Goal: Transaction & Acquisition: Purchase product/service

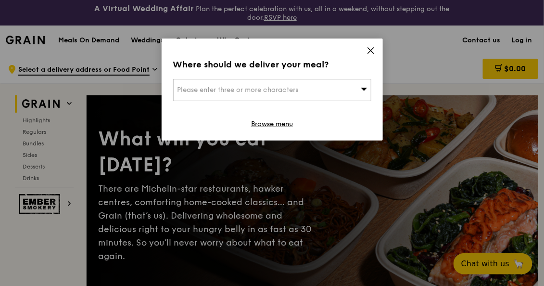
click at [253, 87] on span "Please enter three or more characters" at bounding box center [238, 90] width 121 height 8
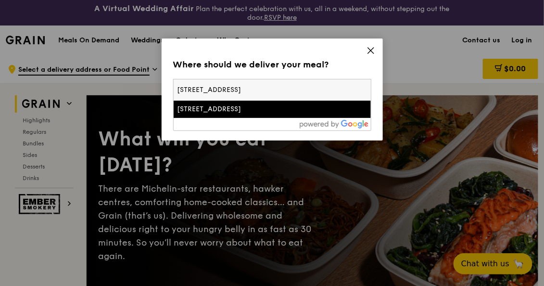
type input "[STREET_ADDRESS]"
click at [253, 111] on div "[STREET_ADDRESS]" at bounding box center [249, 109] width 143 height 10
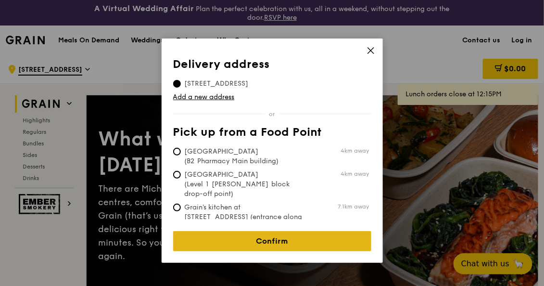
click at [276, 233] on link "Confirm" at bounding box center [272, 241] width 198 height 20
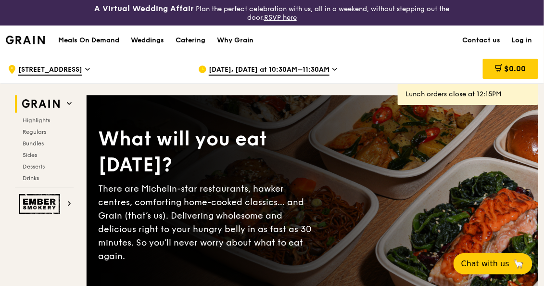
click at [250, 66] on span "[DATE], [DATE] at 10:30AM–11:30AM" at bounding box center [269, 70] width 121 height 11
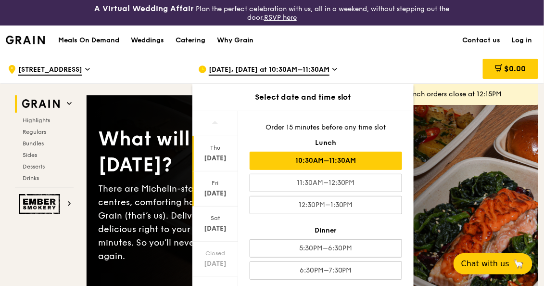
click at [213, 186] on div "[DATE]" at bounding box center [216, 188] width 46 height 35
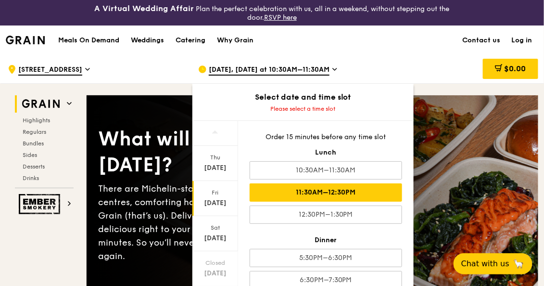
click at [315, 195] on div "11:30AM–12:30PM" at bounding box center [326, 192] width 153 height 18
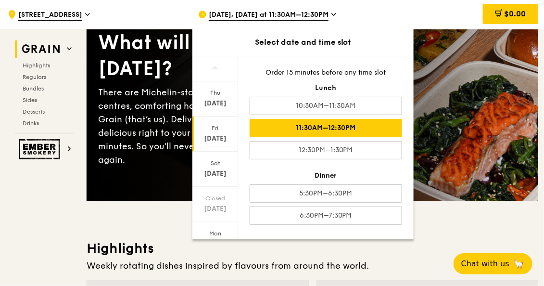
scroll to position [48, 0]
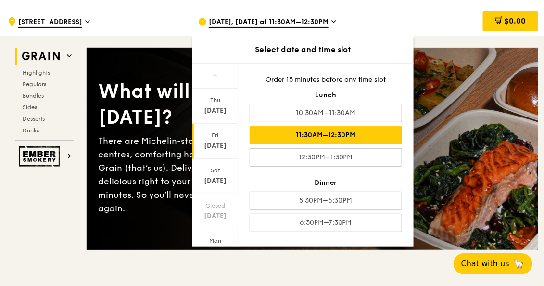
click at [385, 18] on div "$0.00" at bounding box center [462, 21] width 163 height 29
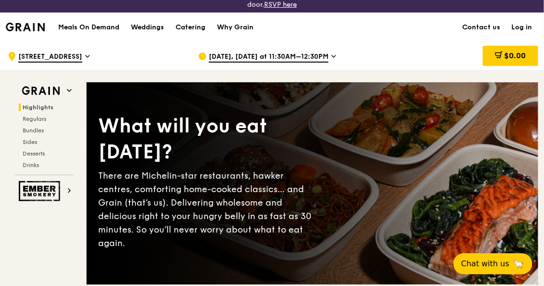
scroll to position [0, 0]
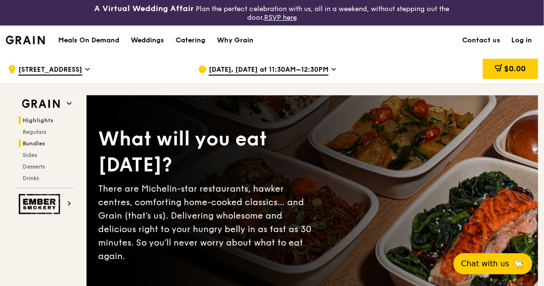
click at [39, 143] on span "Bundles" at bounding box center [34, 143] width 23 height 7
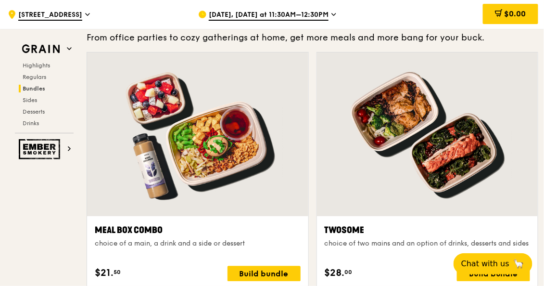
scroll to position [1455, 0]
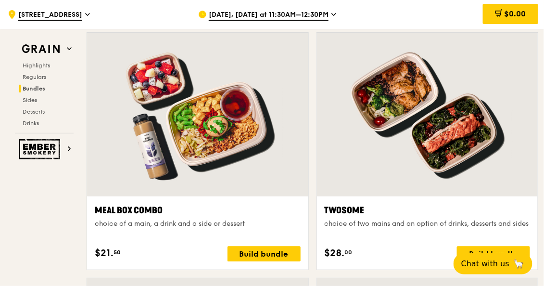
click at [354, 173] on div at bounding box center [427, 115] width 221 height 164
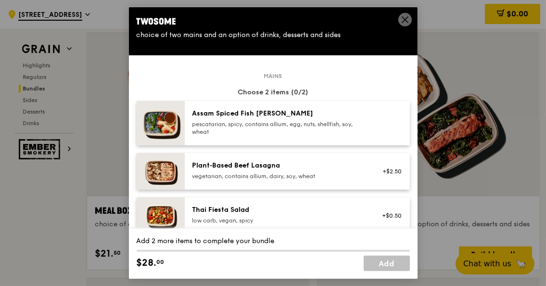
scroll to position [144, 0]
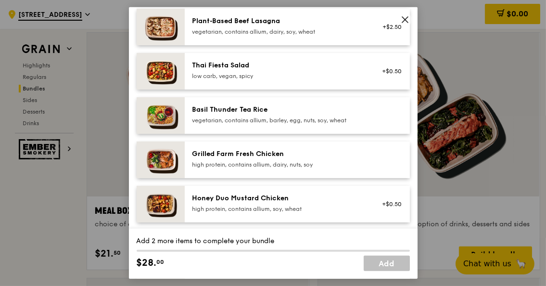
click at [297, 115] on div "Basil Thunder Tea Rice vegetarian, contains allium, barley, egg, nuts, soy, whe…" at bounding box center [279, 114] width 173 height 19
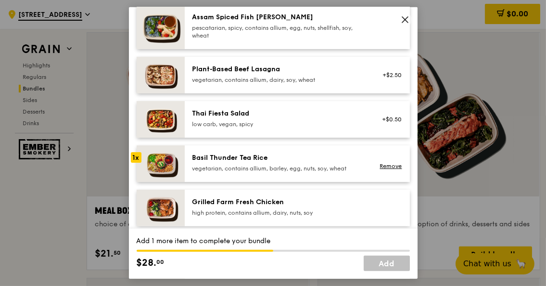
scroll to position [96, 0]
click at [309, 34] on div "pescatarian, spicy, contains allium, egg, nuts, shellfish, soy, wheat" at bounding box center [279, 32] width 173 height 15
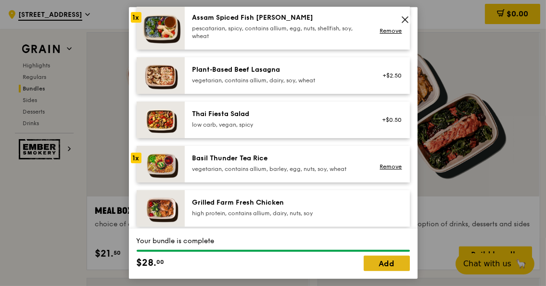
click at [391, 260] on link "Add" at bounding box center [387, 263] width 46 height 15
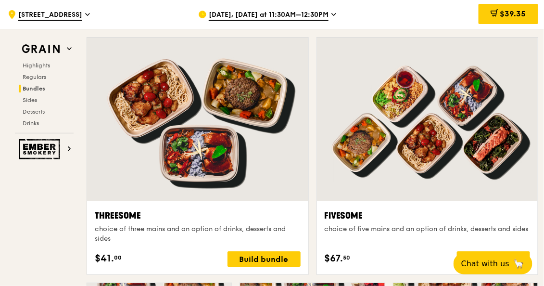
scroll to position [1455, 0]
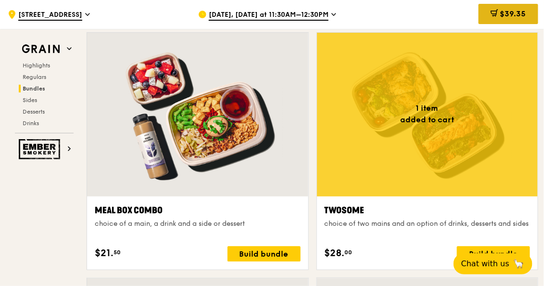
click at [494, 13] on icon at bounding box center [495, 13] width 8 height 8
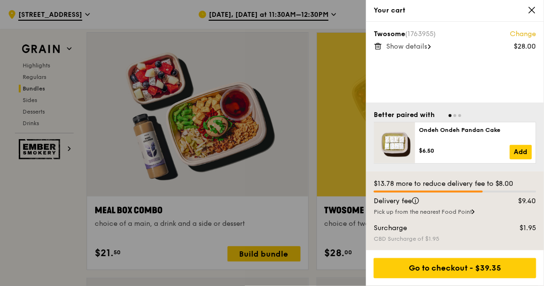
click at [525, 34] on link "Change" at bounding box center [524, 34] width 26 height 10
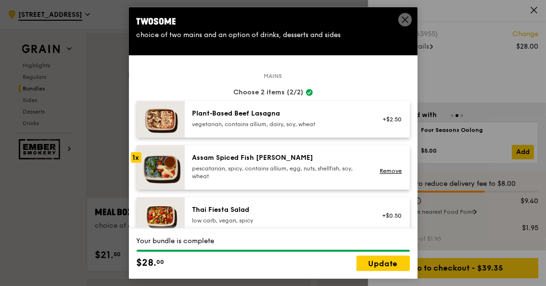
scroll to position [1457, 0]
click at [401, 24] on icon at bounding box center [405, 19] width 9 height 9
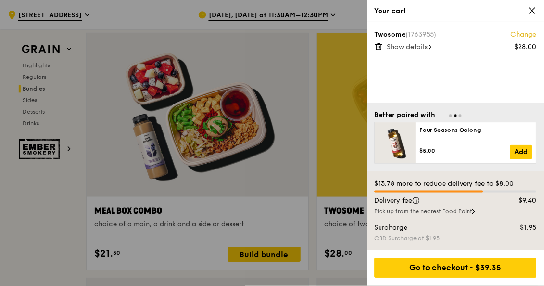
scroll to position [1456, 0]
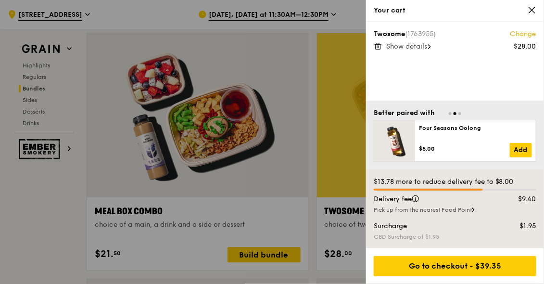
click at [379, 46] on icon at bounding box center [378, 46] width 9 height 9
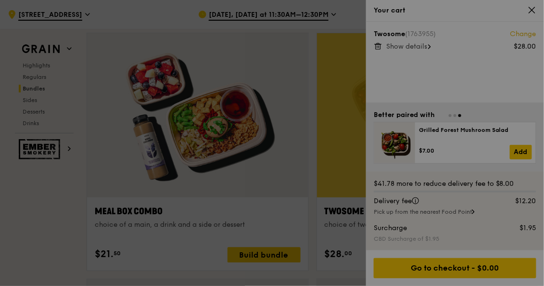
scroll to position [1455, 0]
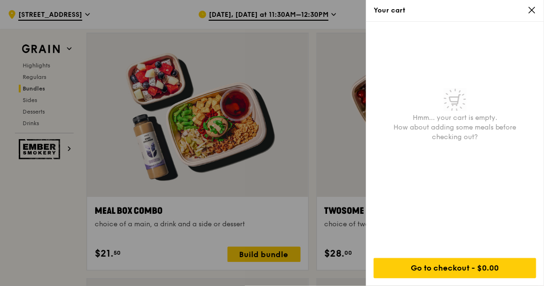
click at [532, 5] on div "Your cart" at bounding box center [455, 11] width 178 height 22
click at [533, 8] on icon at bounding box center [532, 10] width 9 height 9
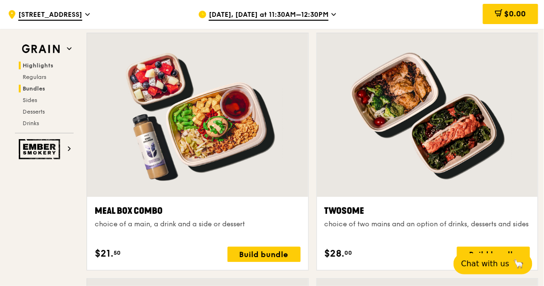
click at [35, 62] on span "Highlights" at bounding box center [38, 65] width 31 height 7
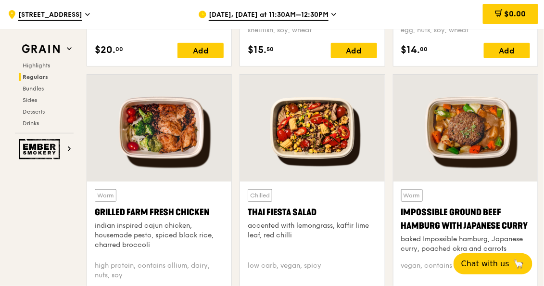
scroll to position [1115, 0]
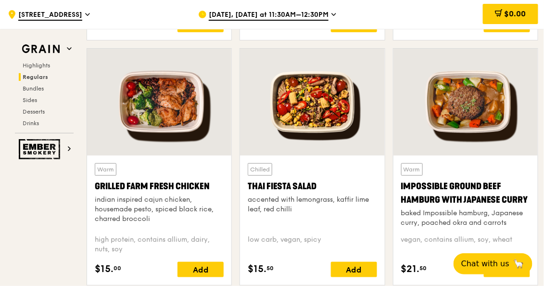
click at [163, 128] on div at bounding box center [159, 102] width 144 height 107
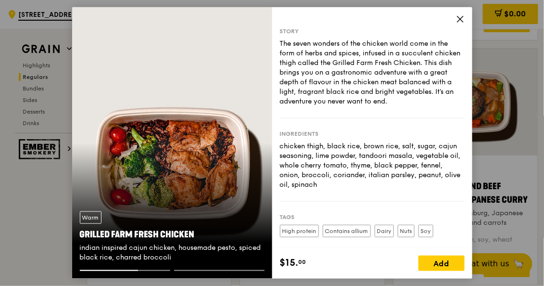
click at [461, 17] on icon at bounding box center [460, 19] width 9 height 9
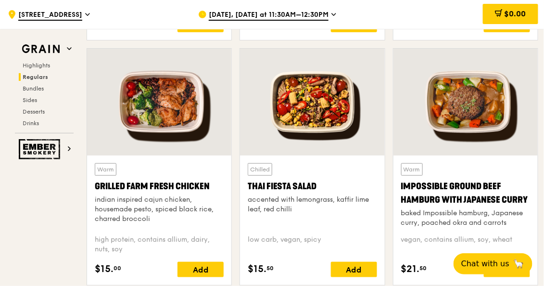
click at [337, 98] on div at bounding box center [312, 102] width 144 height 107
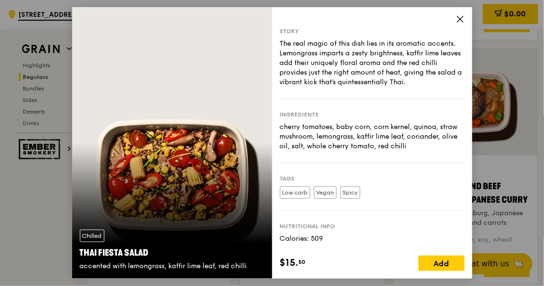
click at [463, 15] on icon at bounding box center [460, 19] width 9 height 9
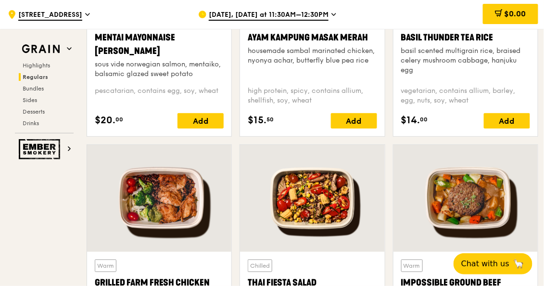
scroll to position [923, 0]
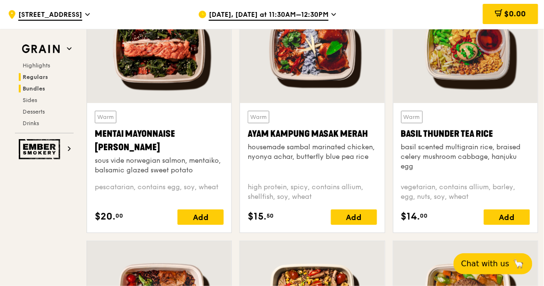
click at [37, 87] on span "Bundles" at bounding box center [34, 88] width 23 height 7
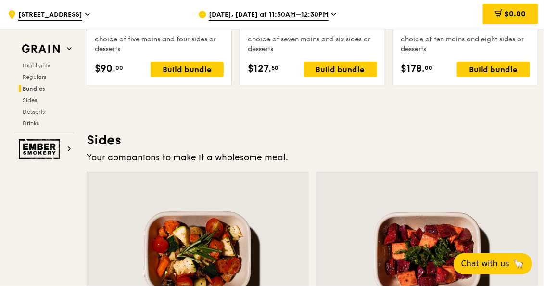
scroll to position [2033, 0]
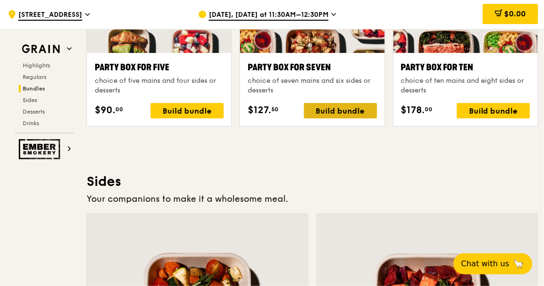
click at [353, 104] on div "Build bundle" at bounding box center [340, 110] width 73 height 15
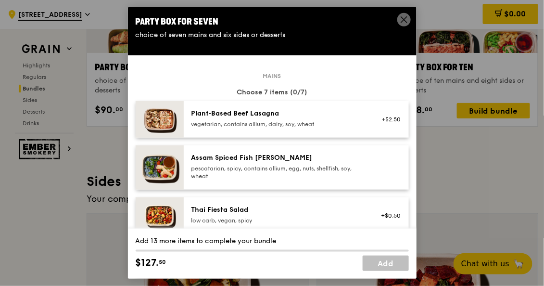
scroll to position [2034, 0]
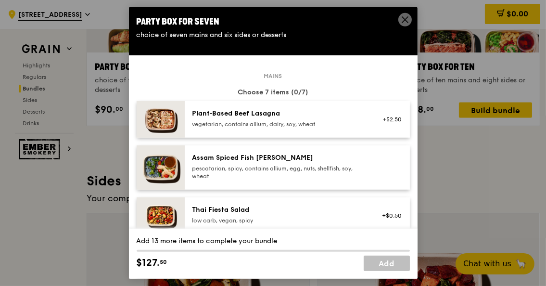
click at [406, 22] on icon at bounding box center [405, 19] width 9 height 9
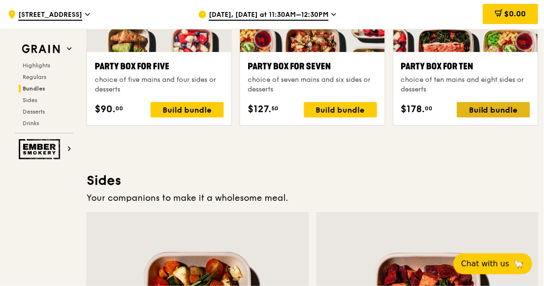
click at [493, 108] on div "Build bundle" at bounding box center [493, 109] width 73 height 15
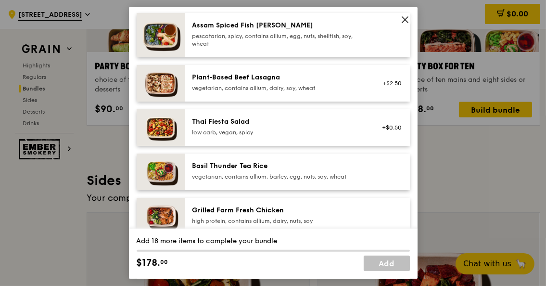
scroll to position [96, 0]
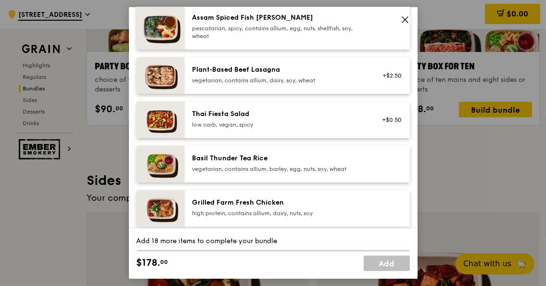
click at [332, 163] on div "Basil Thunder Tea Rice vegetarian, contains allium, barley, egg, nuts, soy, whe…" at bounding box center [279, 163] width 173 height 19
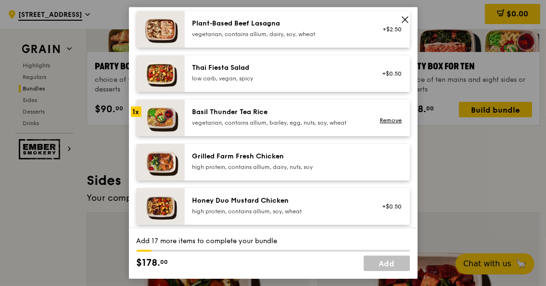
scroll to position [192, 0]
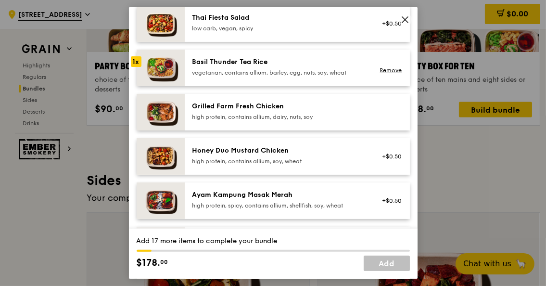
click at [327, 155] on div "Honey Duo Mustard Chicken" at bounding box center [279, 151] width 173 height 10
click at [334, 156] on div "Honey Duo Mustard Chicken high protein, contains allium, soy, wheat" at bounding box center [279, 155] width 173 height 19
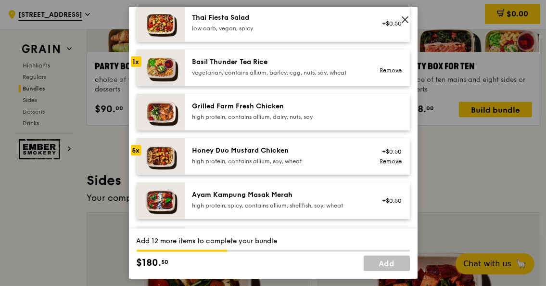
click at [334, 156] on div "Honey Duo Mustard Chicken high protein, contains allium, soy, wheat" at bounding box center [279, 155] width 173 height 19
click at [263, 158] on div "high protein, contains allium, soy, wheat" at bounding box center [279, 161] width 173 height 8
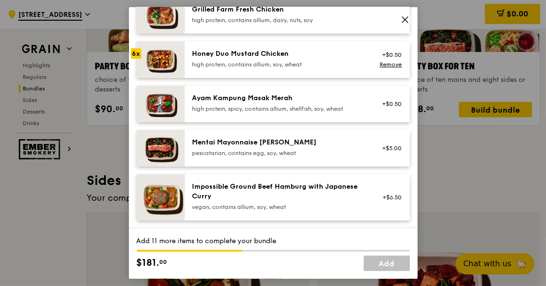
scroll to position [240, 0]
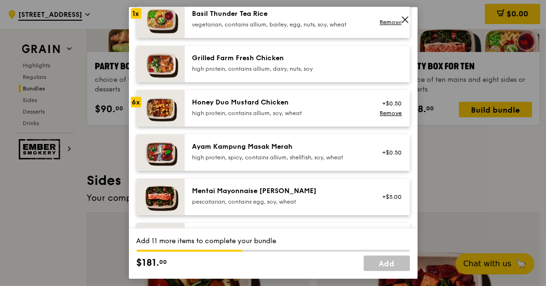
click at [282, 108] on div "Honey Duo Mustard Chicken high protein, contains allium, soy, wheat" at bounding box center [279, 107] width 173 height 19
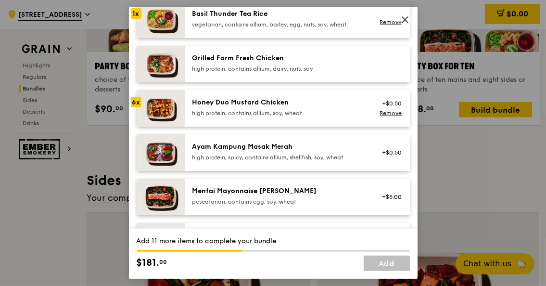
click at [162, 93] on img at bounding box center [161, 108] width 48 height 37
click at [317, 101] on div "Honey Duo Mustard Chicken" at bounding box center [279, 103] width 173 height 10
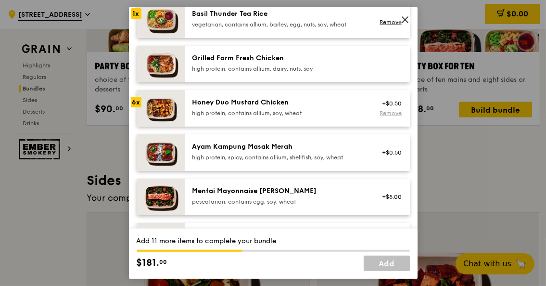
click at [383, 113] on link "Remove" at bounding box center [391, 113] width 22 height 7
click at [305, 106] on div "Honey Duo Mustard Chicken" at bounding box center [279, 103] width 173 height 10
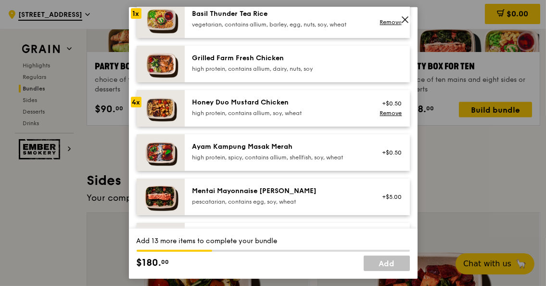
click at [305, 106] on div "Honey Duo Mustard Chicken" at bounding box center [279, 103] width 173 height 10
click at [333, 149] on div "Ayam Kampung Masak Merah" at bounding box center [279, 147] width 173 height 10
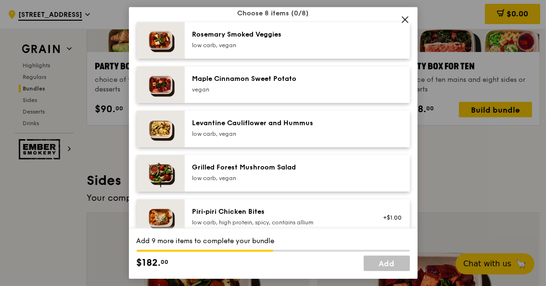
scroll to position [530, 0]
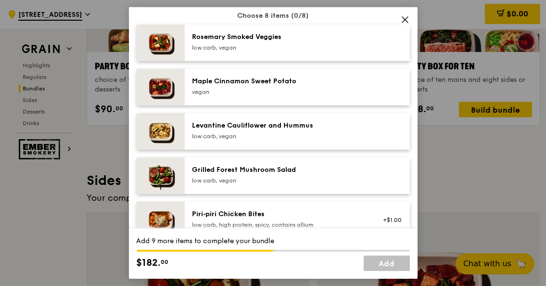
click at [327, 48] on div "low carb, vegan" at bounding box center [279, 48] width 173 height 8
click at [327, 85] on div "Maple Cinnamon Sweet Potato" at bounding box center [279, 82] width 173 height 10
click at [337, 128] on div "Levantine Cauliflower and Hummus" at bounding box center [279, 126] width 173 height 10
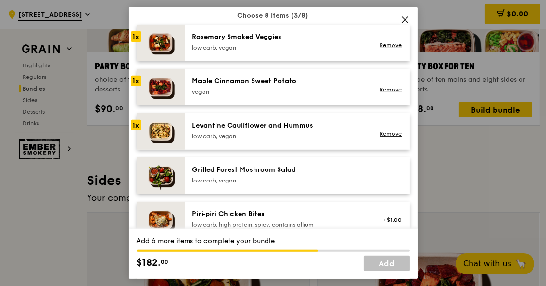
click at [334, 165] on div "Grilled Forest Mushroom Salad" at bounding box center [279, 170] width 173 height 10
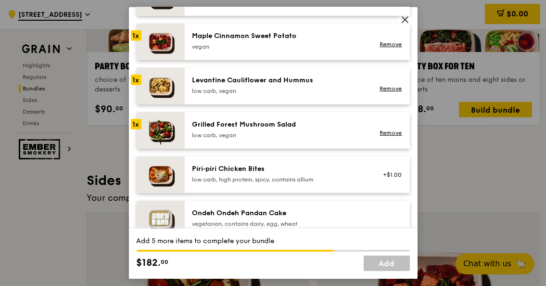
scroll to position [626, 0]
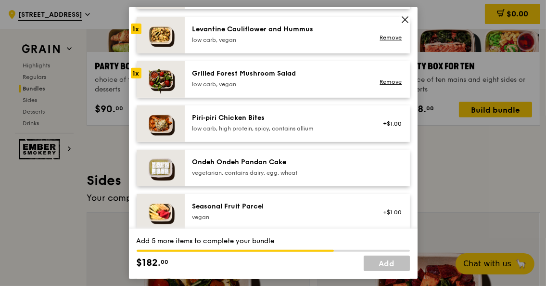
click at [313, 108] on div "Piri‑piri Chicken Bites low carb, high protein, spicy, contains allium +$1.00" at bounding box center [297, 123] width 225 height 37
click at [332, 158] on div "Ondeh Ondeh Pandan Cake" at bounding box center [279, 162] width 173 height 10
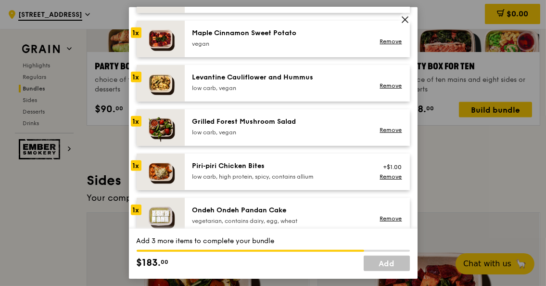
scroll to position [530, 0]
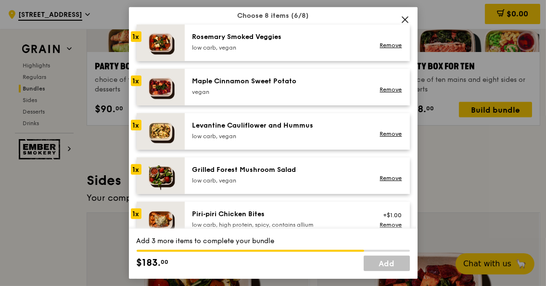
click at [256, 46] on div "low carb, vegan" at bounding box center [279, 48] width 173 height 8
click at [292, 137] on div "low carb, vegan" at bounding box center [279, 136] width 173 height 8
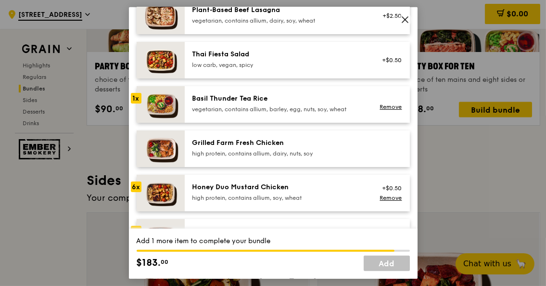
scroll to position [192, 0]
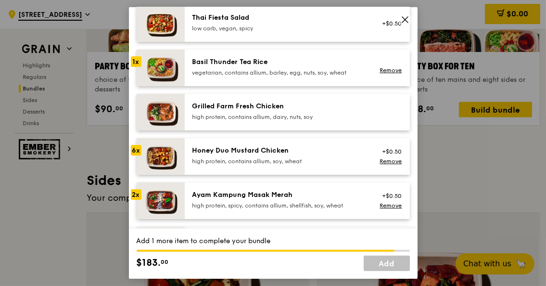
click at [297, 149] on div "Honey Duo Mustard Chicken" at bounding box center [279, 151] width 173 height 10
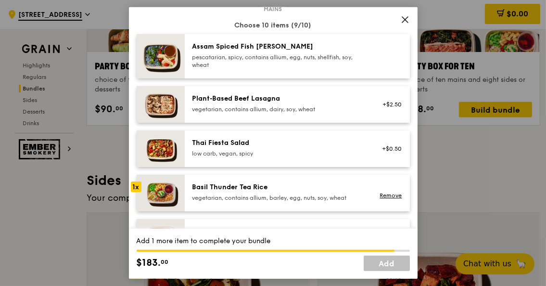
scroll to position [48, 0]
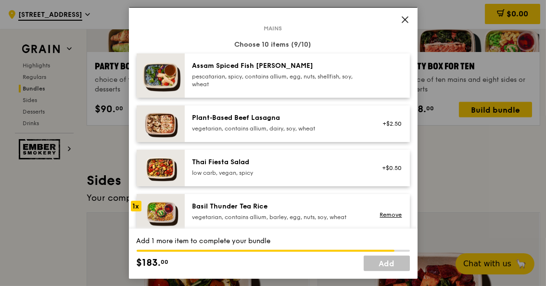
click at [291, 73] on div "pescatarian, spicy, contains allium, egg, nuts, shellfish, soy, wheat" at bounding box center [279, 80] width 173 height 15
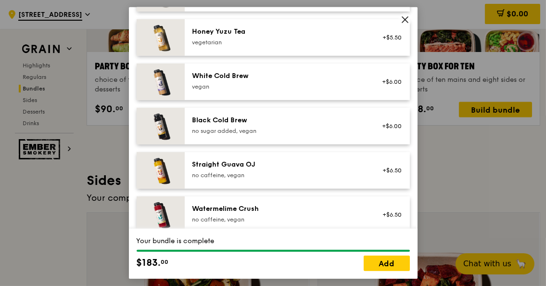
scroll to position [1215, 0]
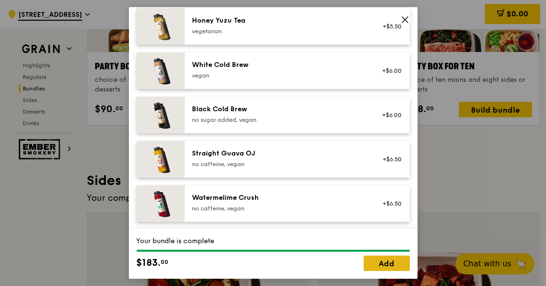
click at [380, 264] on link "Add" at bounding box center [387, 263] width 46 height 15
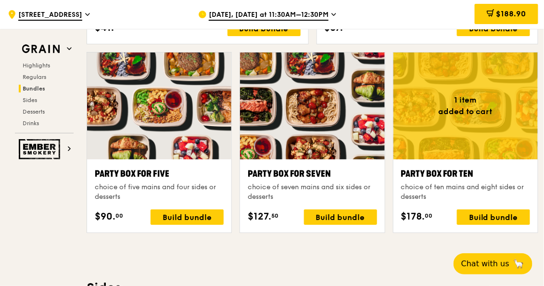
scroll to position [2035, 0]
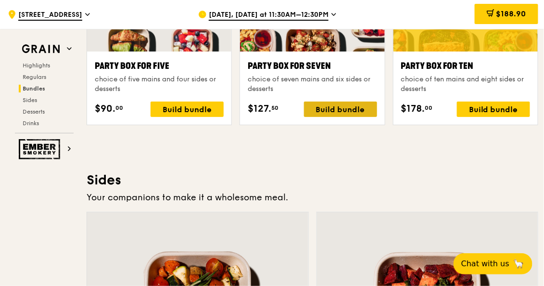
click at [343, 109] on div "Build bundle" at bounding box center [340, 109] width 73 height 15
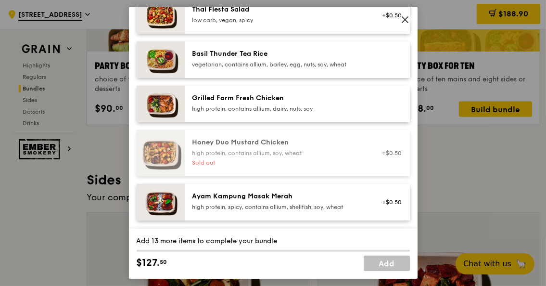
scroll to position [192, 0]
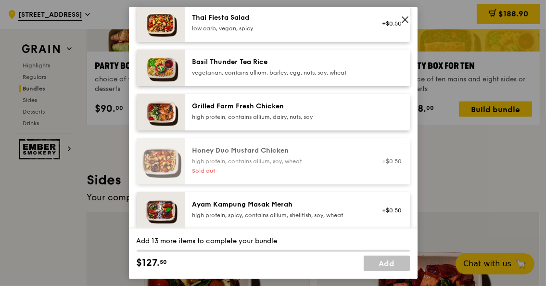
click at [406, 20] on icon at bounding box center [405, 20] width 6 height 6
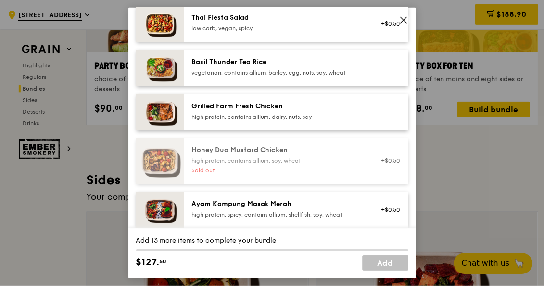
scroll to position [2035, 0]
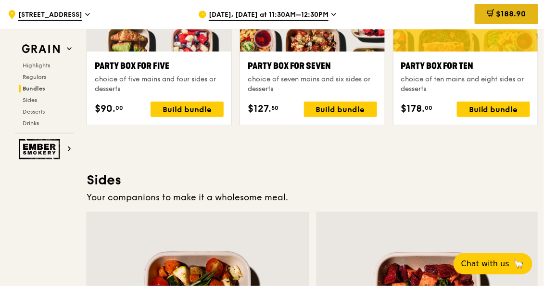
click at [490, 19] on span at bounding box center [491, 14] width 8 height 11
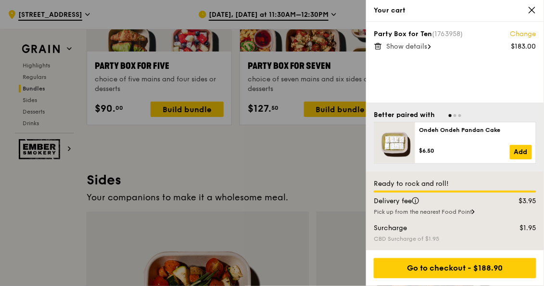
click at [415, 44] on span "Show details" at bounding box center [407, 46] width 41 height 8
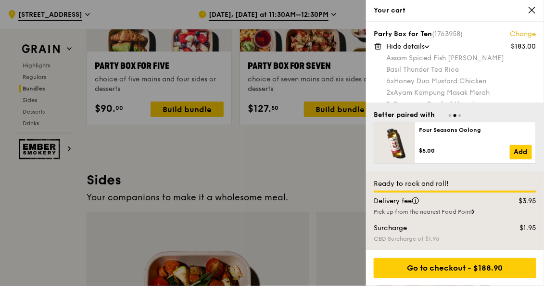
click at [303, 162] on div at bounding box center [272, 143] width 544 height 286
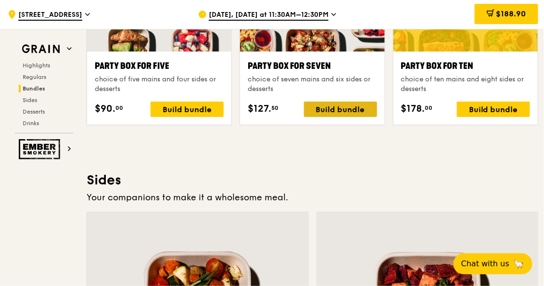
click at [328, 106] on div "Build bundle" at bounding box center [340, 109] width 73 height 15
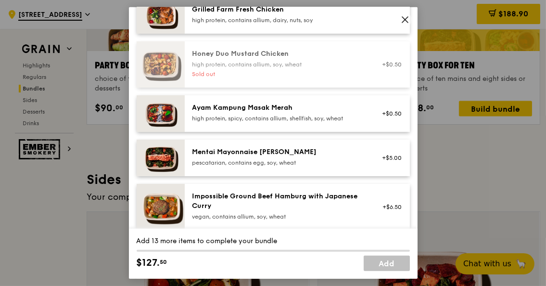
scroll to position [240, 0]
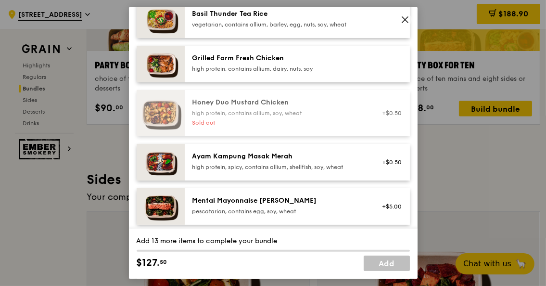
click at [298, 67] on div "high protein, contains allium, dairy, nuts, soy" at bounding box center [279, 69] width 173 height 8
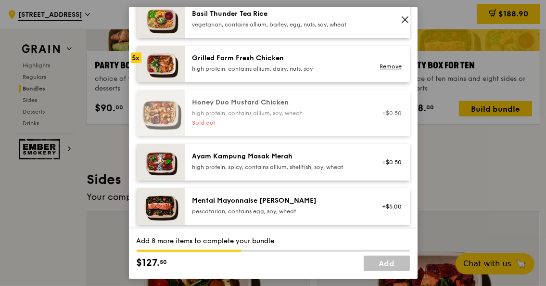
click at [298, 67] on div "high protein, contains allium, dairy, nuts, soy" at bounding box center [279, 69] width 173 height 8
click at [380, 63] on link "Remove" at bounding box center [391, 66] width 22 height 7
click at [284, 67] on div "high protein, contains allium, dairy, nuts, soy" at bounding box center [279, 69] width 173 height 8
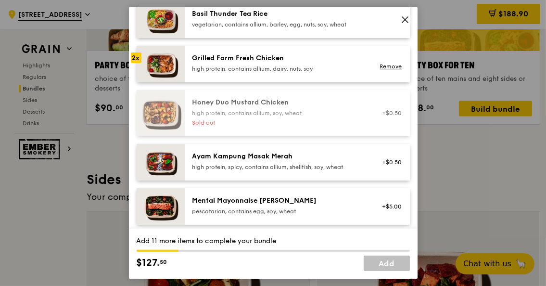
click at [284, 67] on div "high protein, contains allium, dairy, nuts, soy" at bounding box center [279, 69] width 173 height 8
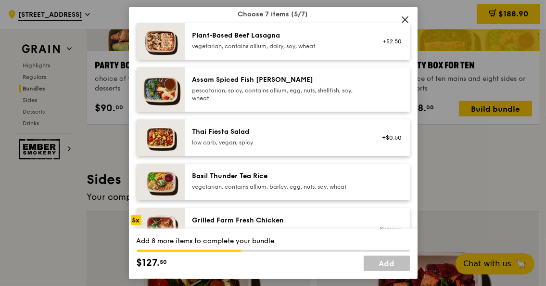
scroll to position [96, 0]
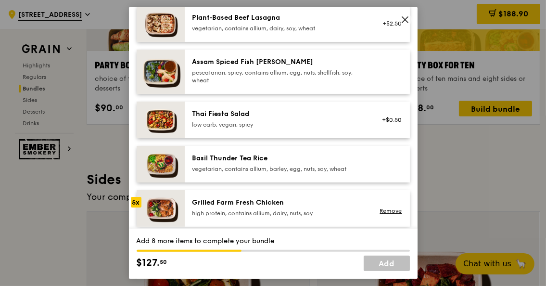
click at [405, 21] on icon at bounding box center [405, 19] width 9 height 9
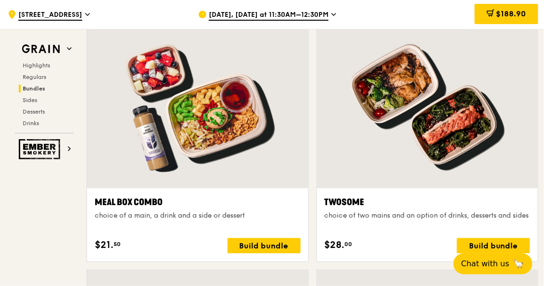
scroll to position [1602, 0]
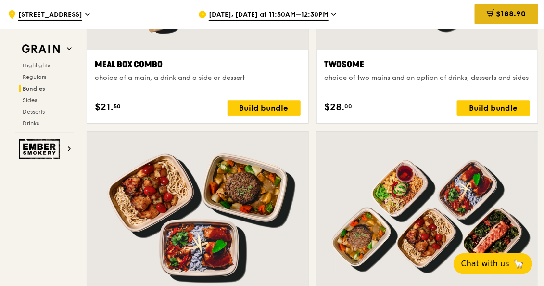
click at [504, 13] on span "$188.90" at bounding box center [512, 13] width 30 height 9
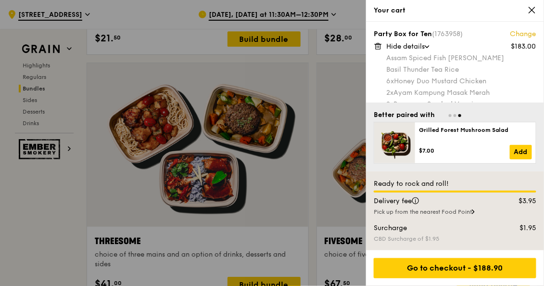
scroll to position [1698, 0]
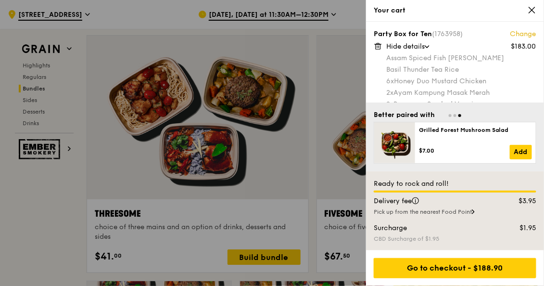
click at [475, 211] on icon at bounding box center [473, 211] width 3 height 5
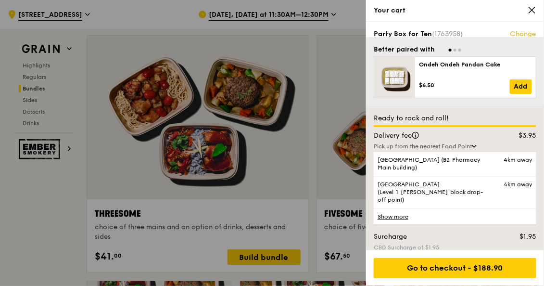
click at [477, 145] on icon at bounding box center [475, 146] width 4 height 2
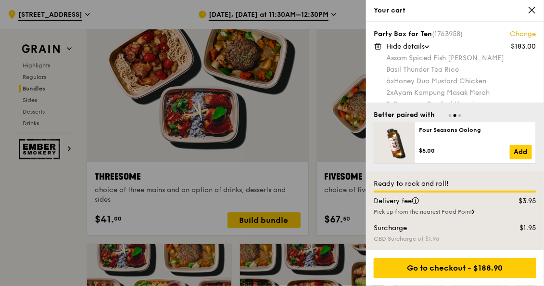
scroll to position [1746, 0]
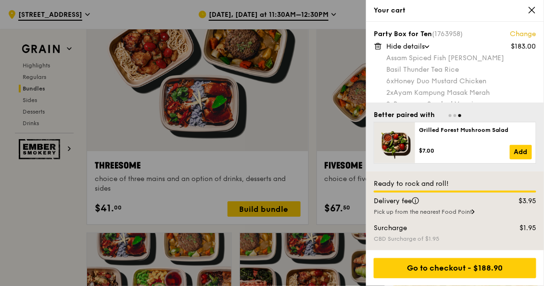
click at [475, 213] on icon at bounding box center [473, 211] width 3 height 5
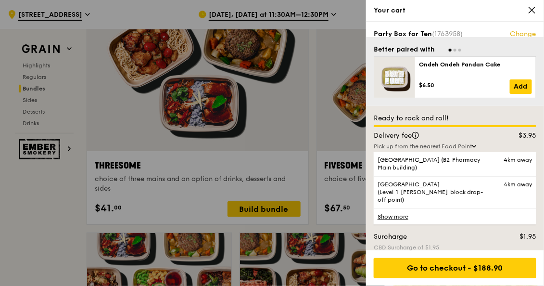
click at [406, 208] on link "Show more" at bounding box center [455, 216] width 163 height 16
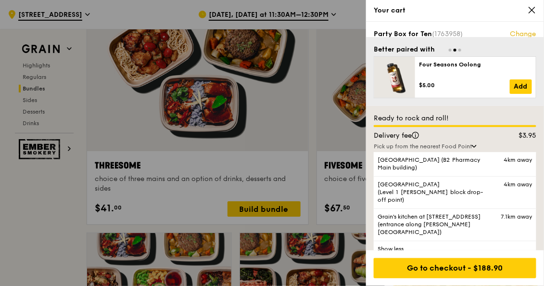
click at [477, 143] on div "Pick up from the nearest Food Point" at bounding box center [455, 147] width 163 height 8
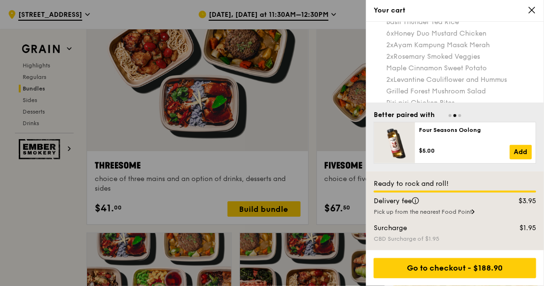
scroll to position [0, 0]
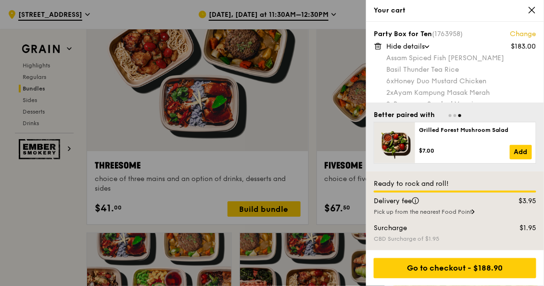
click at [62, 200] on div at bounding box center [272, 143] width 544 height 286
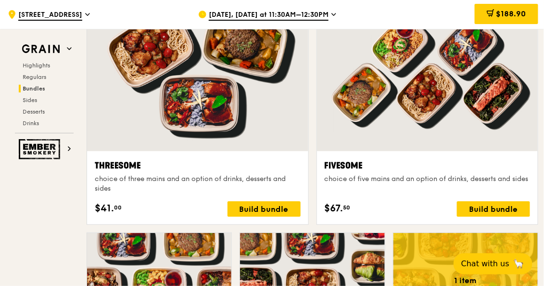
scroll to position [1891, 0]
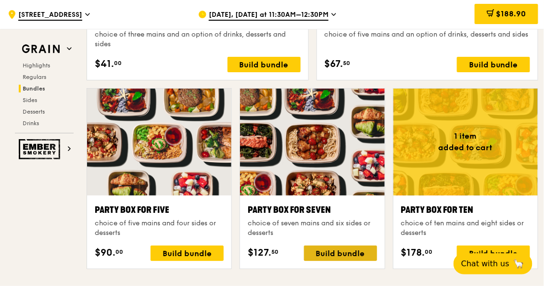
click at [344, 246] on div "Build bundle" at bounding box center [340, 253] width 73 height 15
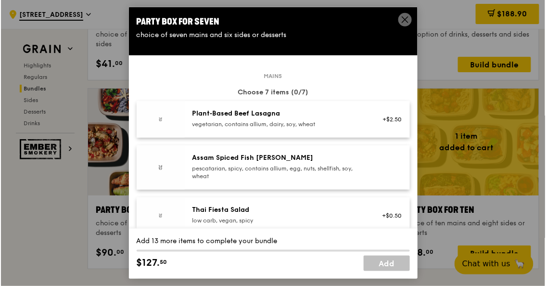
scroll to position [1892, 0]
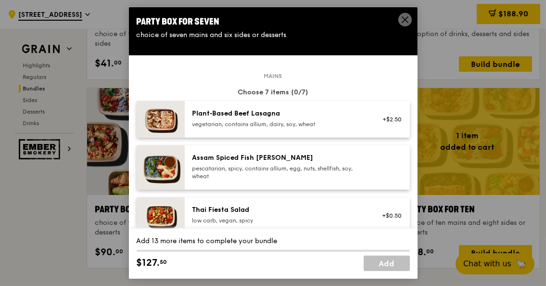
click at [320, 155] on div "Assam Spiced Fish [PERSON_NAME]" at bounding box center [279, 158] width 173 height 10
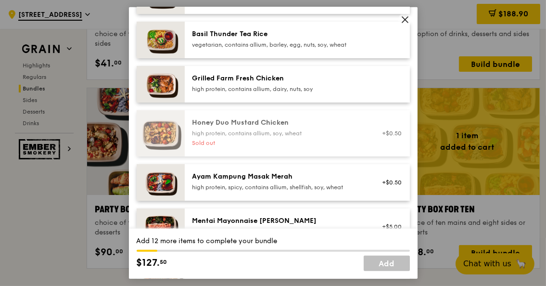
scroll to position [240, 0]
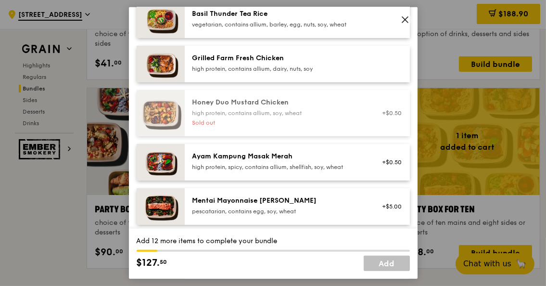
click at [320, 152] on div "Ayam Kampung Masak Merah" at bounding box center [279, 157] width 173 height 10
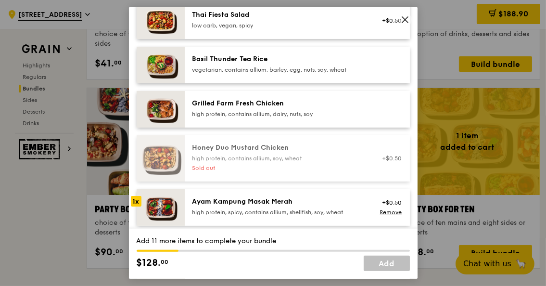
scroll to position [144, 0]
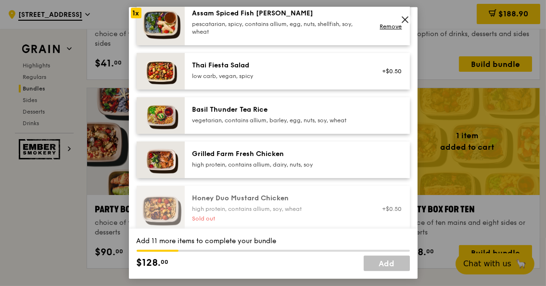
click at [314, 158] on div "Grilled Farm Fresh Chicken" at bounding box center [279, 154] width 173 height 10
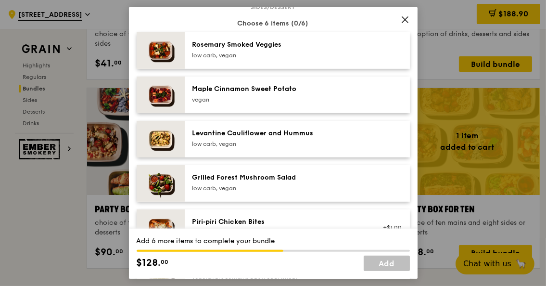
scroll to position [481, 0]
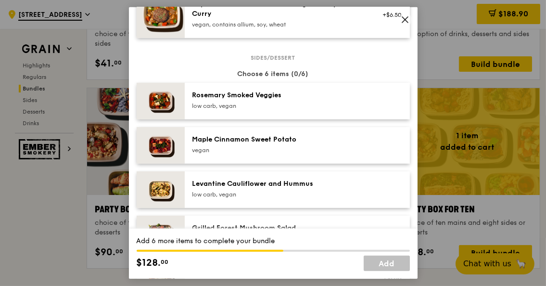
click at [311, 102] on div "low carb, vegan" at bounding box center [279, 106] width 173 height 8
click at [311, 135] on div "Maple Cinnamon Sweet Potato" at bounding box center [279, 140] width 173 height 10
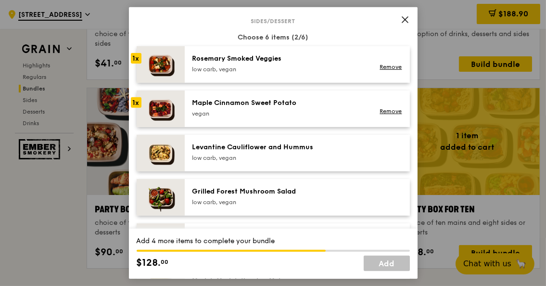
scroll to position [530, 0]
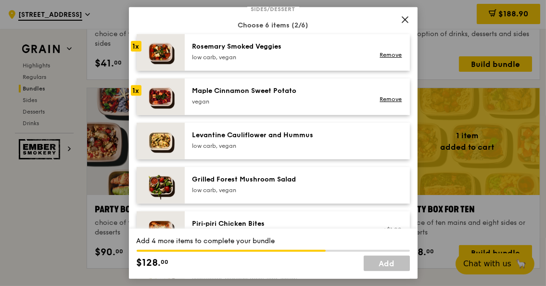
click at [308, 129] on div "Levantine Cauliflower and Hummus low carb, vegan" at bounding box center [297, 141] width 225 height 37
click at [301, 176] on div "Grilled Forest Mushroom Salad" at bounding box center [279, 180] width 173 height 10
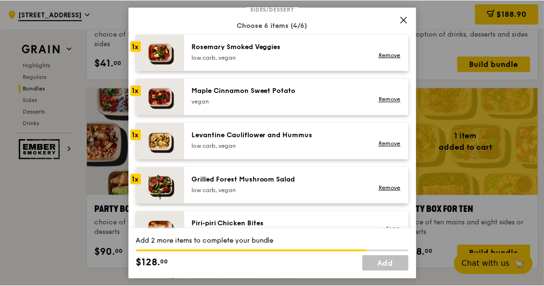
scroll to position [626, 0]
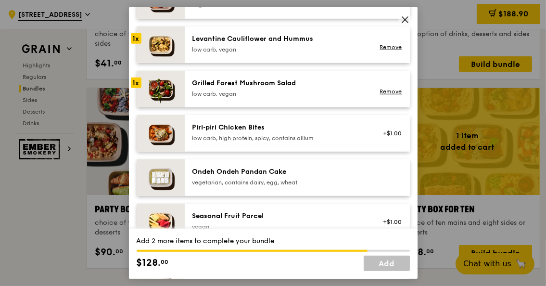
click at [302, 127] on div "Piri‑piri Chicken Bites" at bounding box center [279, 128] width 173 height 10
click at [309, 159] on div "Ondeh Ondeh Pandan Cake vegetarian, contains dairy, egg, wheat" at bounding box center [297, 177] width 225 height 37
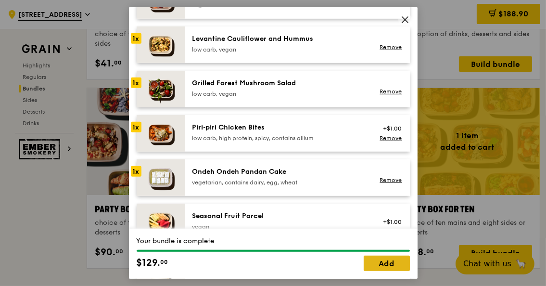
click at [377, 264] on link "Add" at bounding box center [387, 263] width 46 height 15
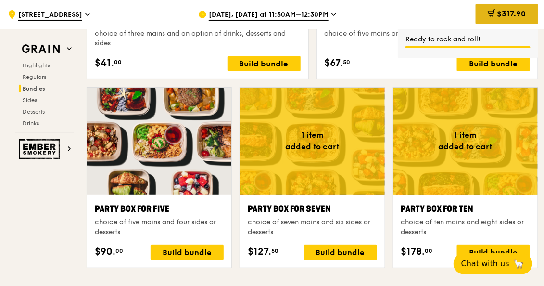
click at [501, 9] on span "$317.90" at bounding box center [512, 13] width 29 height 9
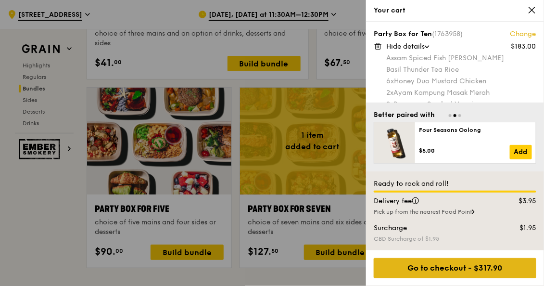
click at [477, 271] on div "Go to checkout - $317.90" at bounding box center [455, 268] width 163 height 20
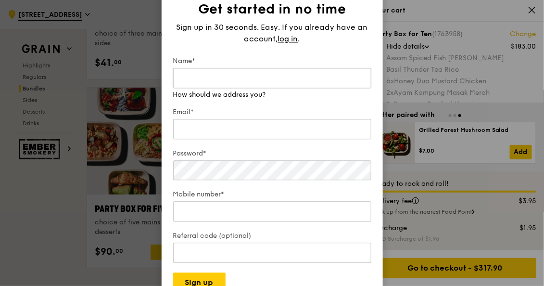
click at [281, 82] on input "Name*" at bounding box center [272, 78] width 198 height 20
type input "[PERSON_NAME]"
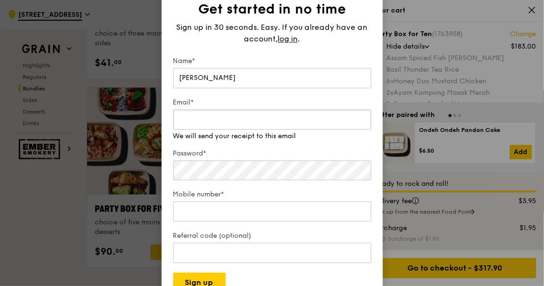
click at [275, 136] on div "Email* We will send your receipt to this email" at bounding box center [272, 119] width 198 height 43
type input "[EMAIL_ADDRESS][DOMAIN_NAME]"
type input "85001193"
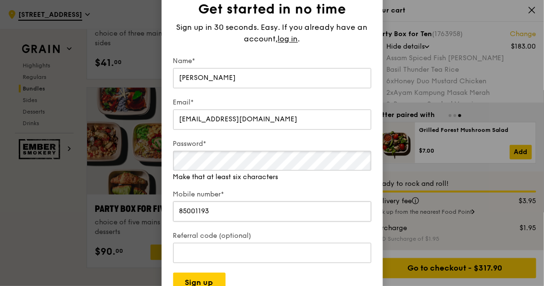
scroll to position [1988, 0]
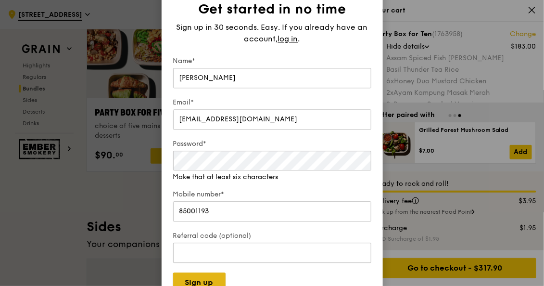
click at [203, 282] on button "Sign up" at bounding box center [199, 283] width 52 height 20
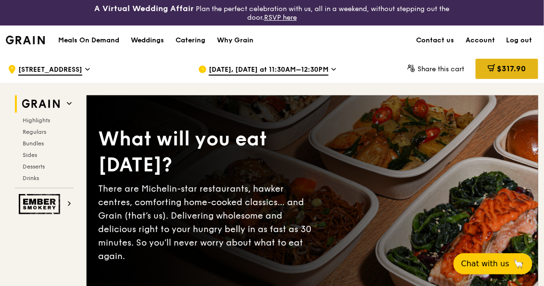
click at [483, 67] on div "$317.90" at bounding box center [507, 69] width 63 height 20
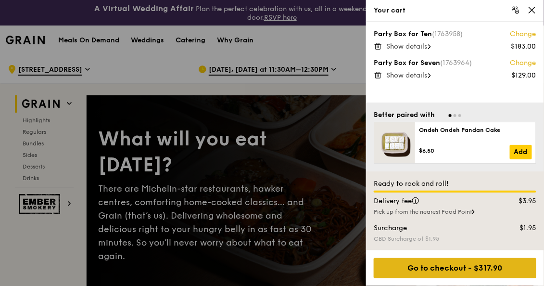
click at [444, 270] on div "Go to checkout - $317.90" at bounding box center [455, 268] width 163 height 20
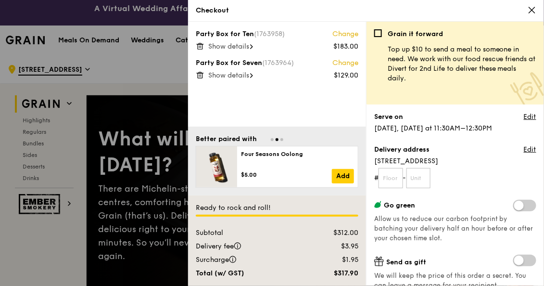
click at [253, 45] on icon at bounding box center [251, 46] width 3 height 5
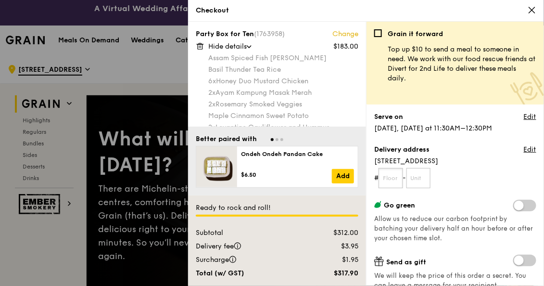
click at [390, 182] on input "text" at bounding box center [391, 178] width 25 height 20
type input "16"
click at [424, 176] on input "text" at bounding box center [419, 178] width 25 height 20
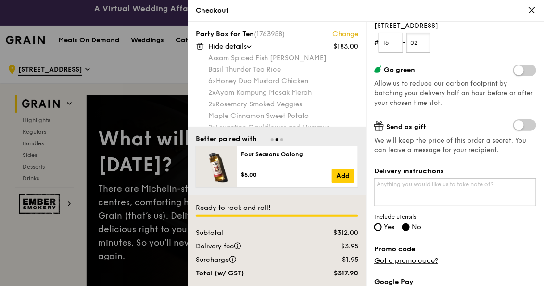
scroll to position [144, 0]
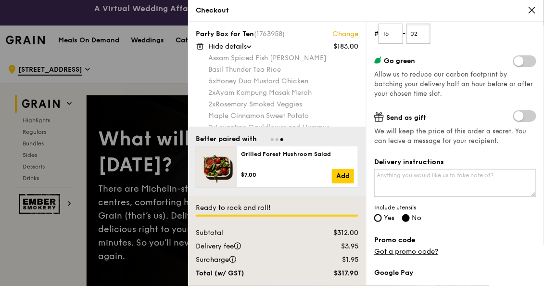
type input "02"
click at [391, 220] on span "Yes" at bounding box center [389, 218] width 11 height 8
click at [382, 220] on input "Yes" at bounding box center [379, 218] width 8 height 8
radio input "true"
radio input "false"
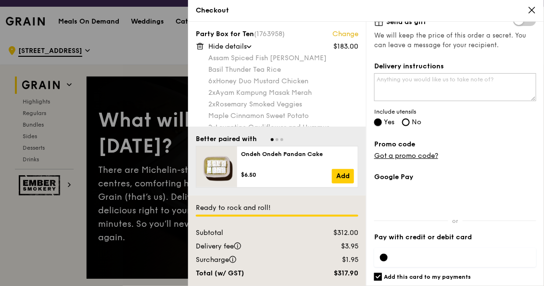
scroll to position [0, 0]
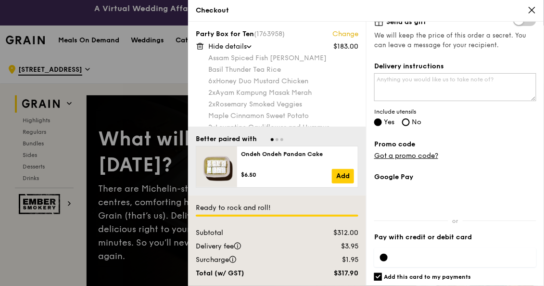
click at [252, 43] on div "Hide details" at bounding box center [283, 47] width 150 height 10
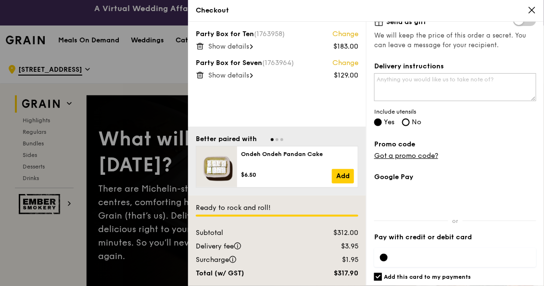
click at [252, 43] on span at bounding box center [251, 47] width 3 height 10
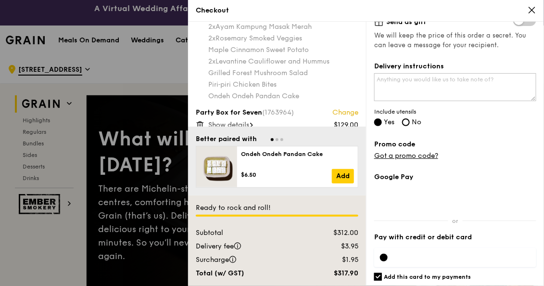
scroll to position [75, 0]
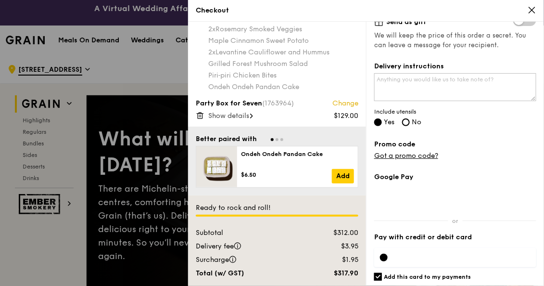
click at [256, 117] on div "Show details" at bounding box center [283, 116] width 150 height 10
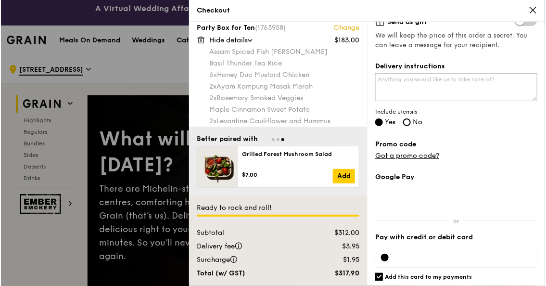
scroll to position [0, 0]
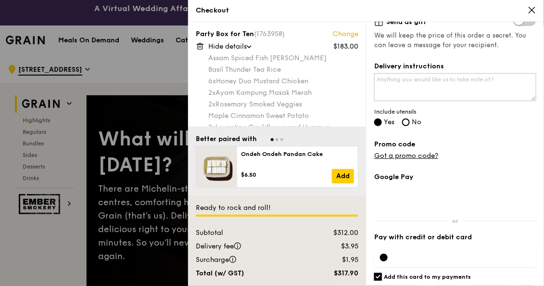
click at [352, 34] on link "Change" at bounding box center [346, 34] width 26 height 10
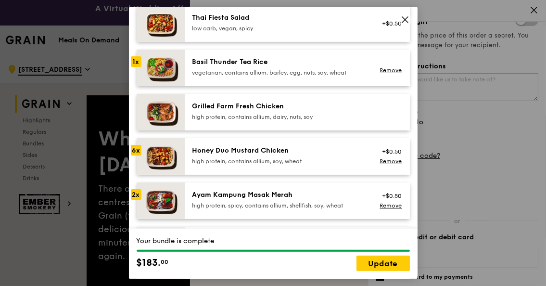
scroll to position [48, 0]
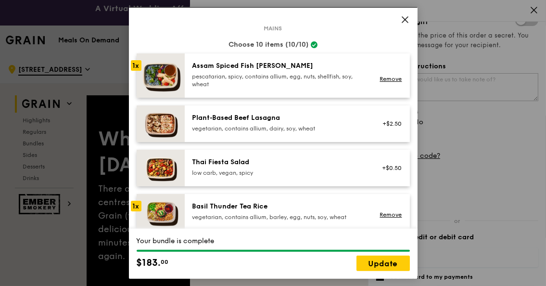
click at [380, 78] on link "Remove" at bounding box center [391, 79] width 22 height 7
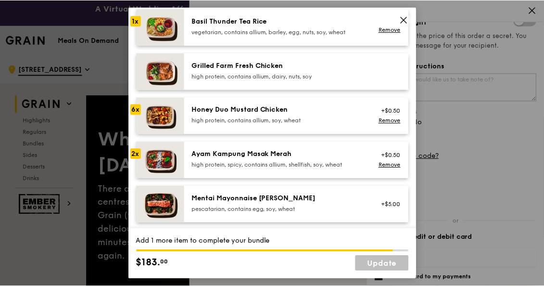
scroll to position [240, 0]
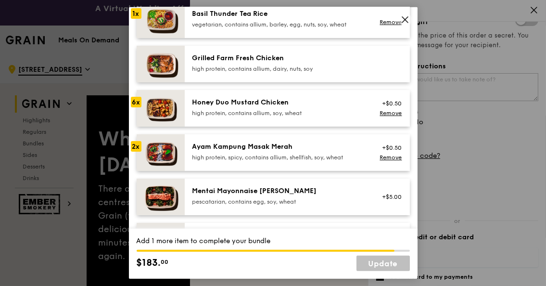
click at [226, 158] on div "high protein, spicy, contains allium, shellfish, soy, wheat" at bounding box center [279, 158] width 173 height 8
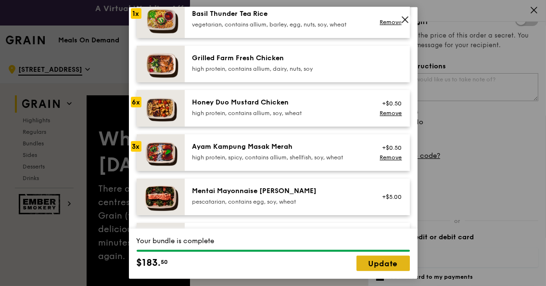
click at [370, 265] on link "Update" at bounding box center [383, 263] width 53 height 15
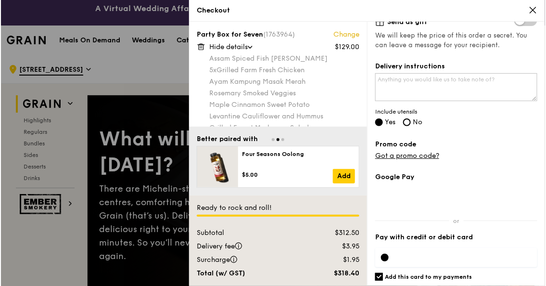
scroll to position [144, 0]
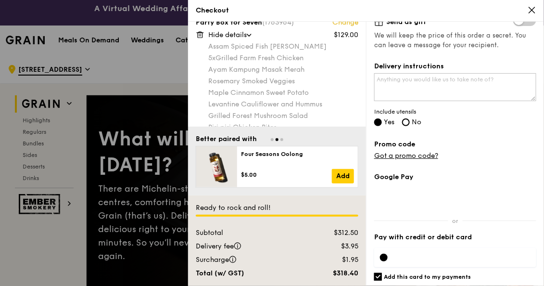
click at [337, 23] on link "Change" at bounding box center [346, 23] width 26 height 10
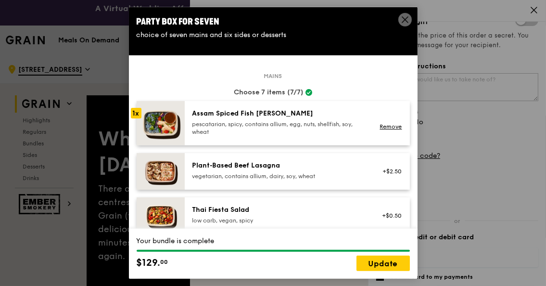
click at [301, 125] on div "pescatarian, spicy, contains allium, egg, nuts, shellfish, soy, wheat" at bounding box center [279, 127] width 173 height 15
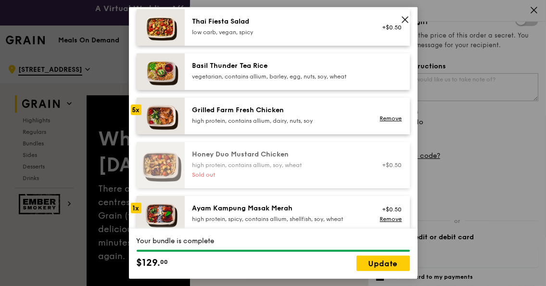
scroll to position [192, 0]
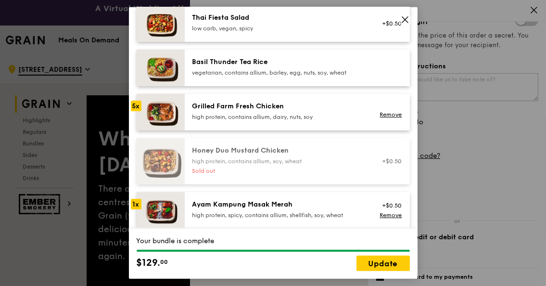
click at [319, 210] on div "Ayam Kampung Masak Merah high protein, spicy, contains allium, shellfish, soy, …" at bounding box center [279, 209] width 173 height 19
click at [383, 215] on link "Remove" at bounding box center [391, 215] width 22 height 7
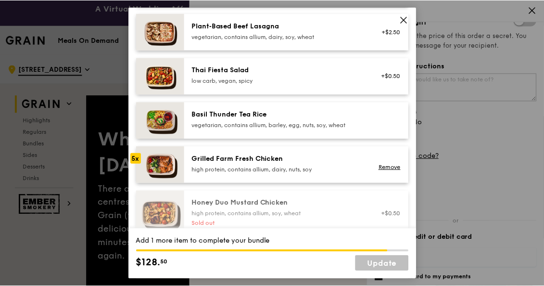
scroll to position [48, 0]
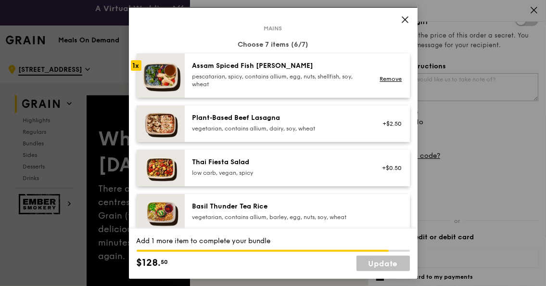
click at [265, 80] on div "pescatarian, spicy, contains allium, egg, nuts, shellfish, soy, wheat" at bounding box center [279, 80] width 173 height 15
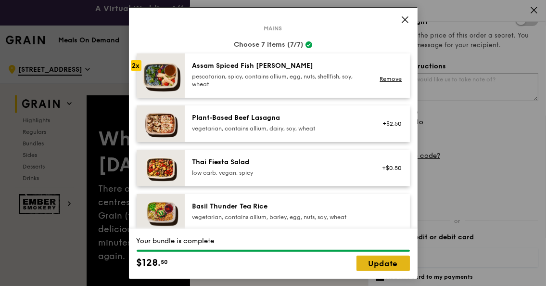
click at [372, 264] on link "Update" at bounding box center [383, 263] width 53 height 15
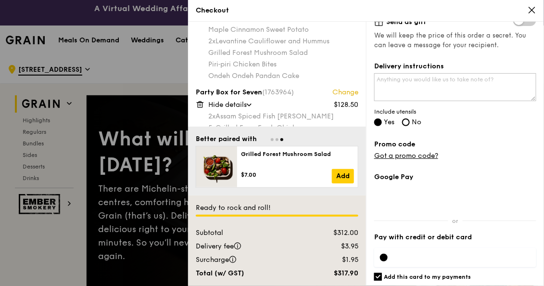
scroll to position [96, 0]
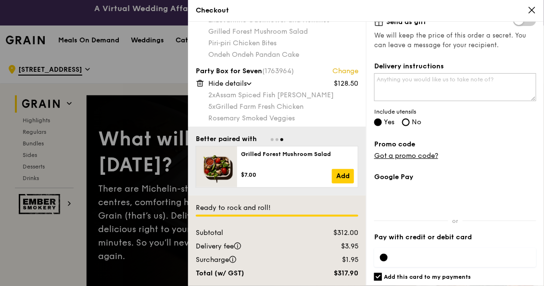
click at [41, 117] on div at bounding box center [272, 143] width 544 height 286
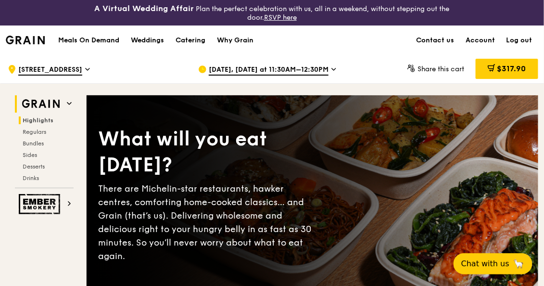
click at [44, 119] on span "Highlights" at bounding box center [38, 120] width 31 height 7
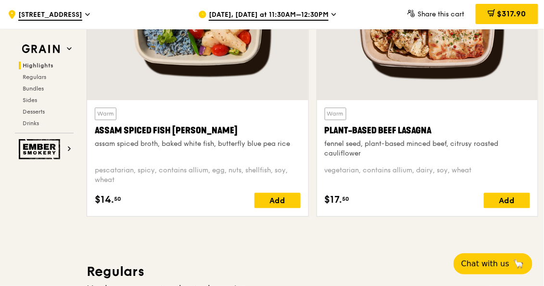
scroll to position [441, 0]
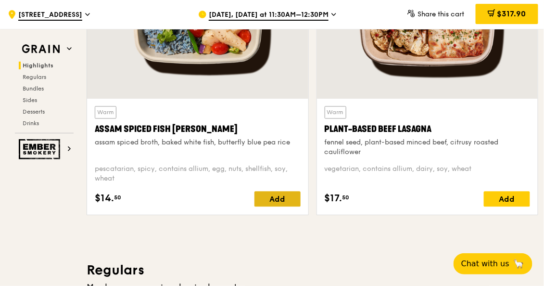
click at [266, 195] on div "Add" at bounding box center [278, 199] width 46 height 15
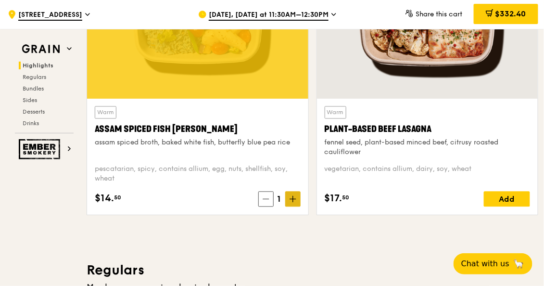
click at [298, 200] on span at bounding box center [292, 199] width 15 height 15
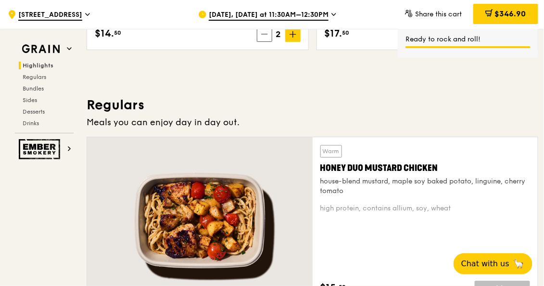
scroll to position [538, 0]
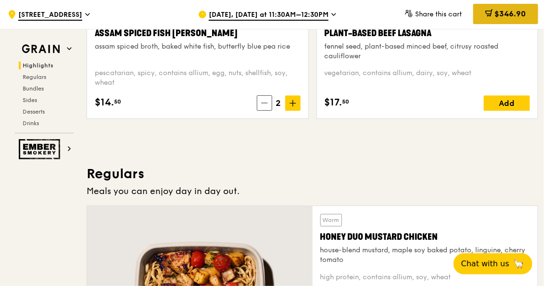
click at [486, 13] on icon at bounding box center [490, 13] width 8 height 8
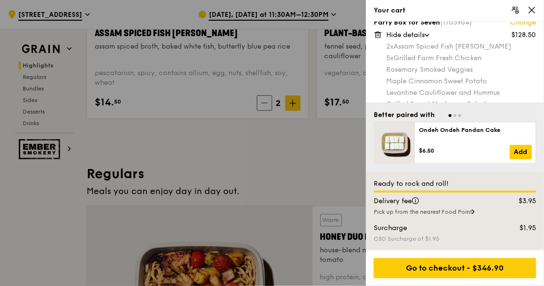
scroll to position [211, 0]
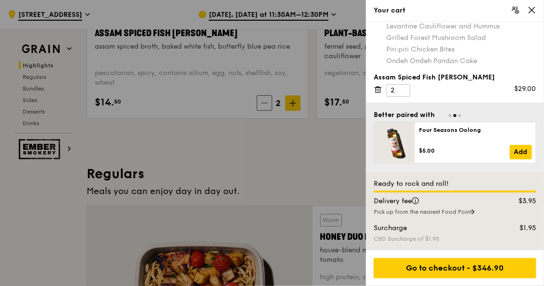
click at [378, 88] on icon at bounding box center [378, 89] width 9 height 9
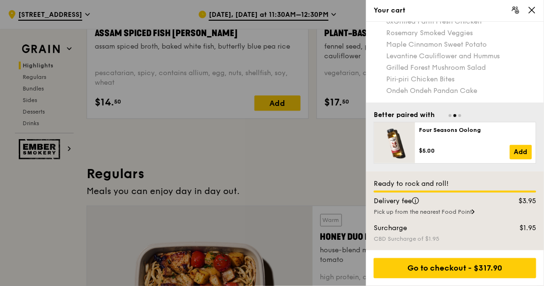
scroll to position [180, 0]
click at [188, 136] on div at bounding box center [272, 143] width 544 height 286
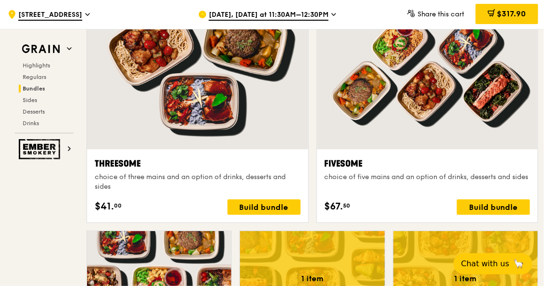
scroll to position [1741, 0]
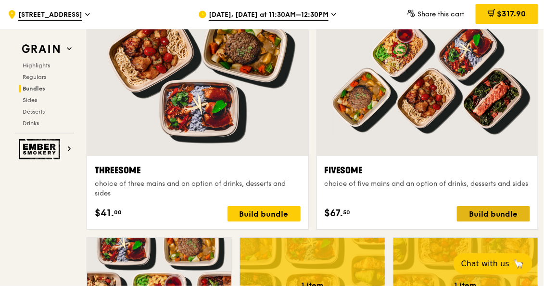
click at [480, 207] on div "Build bundle" at bounding box center [493, 213] width 73 height 15
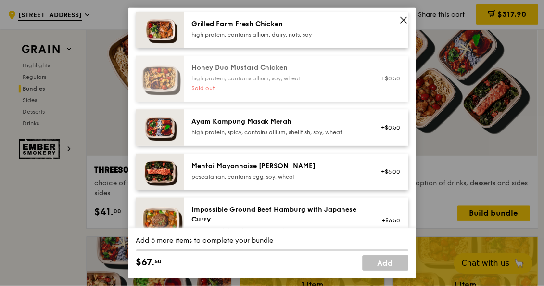
scroll to position [289, 0]
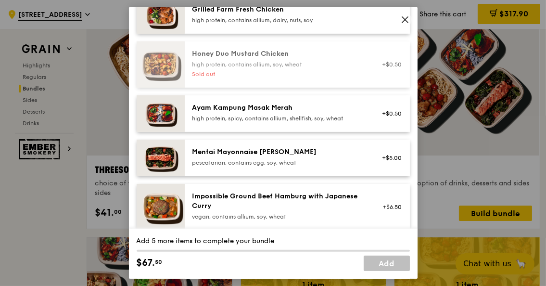
click at [407, 23] on icon at bounding box center [405, 19] width 9 height 9
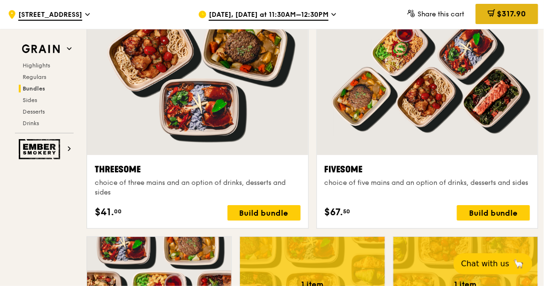
click at [494, 14] on icon at bounding box center [492, 13] width 8 height 8
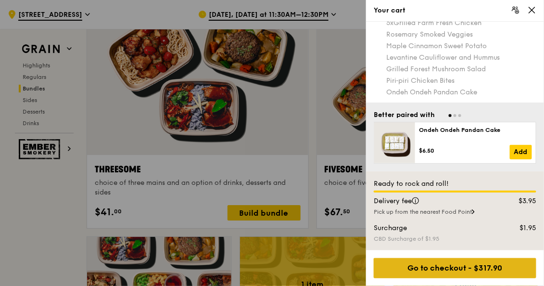
click at [431, 268] on div "Go to checkout - $317.90" at bounding box center [455, 268] width 163 height 20
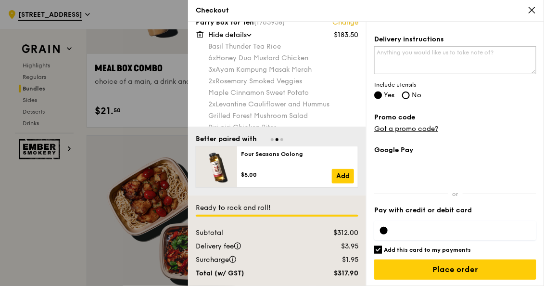
scroll to position [0, 0]
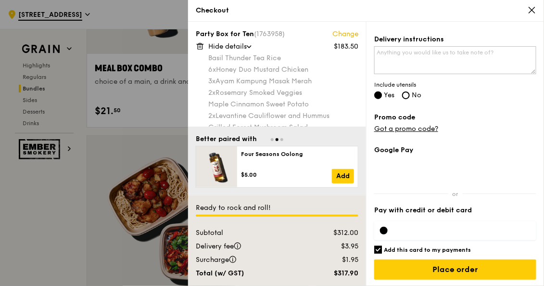
click at [204, 45] on icon at bounding box center [200, 46] width 9 height 9
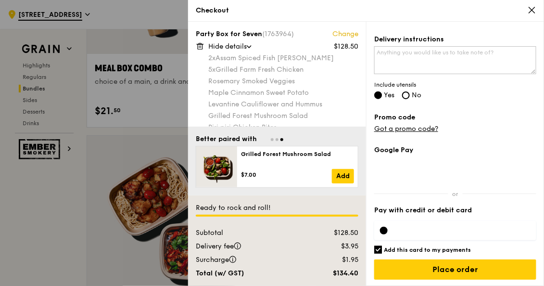
click at [204, 42] on icon at bounding box center [200, 46] width 9 height 9
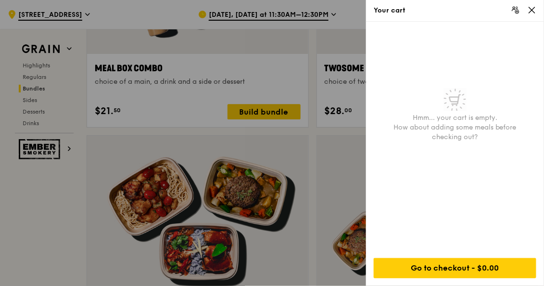
click at [534, 6] on icon at bounding box center [532, 10] width 9 height 9
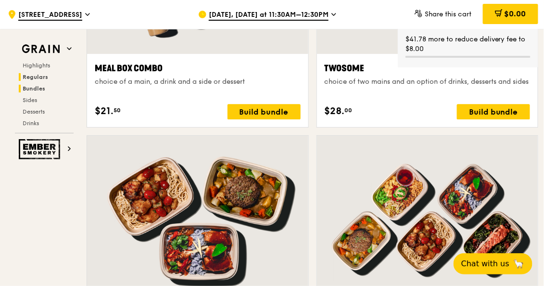
scroll to position [1550, 0]
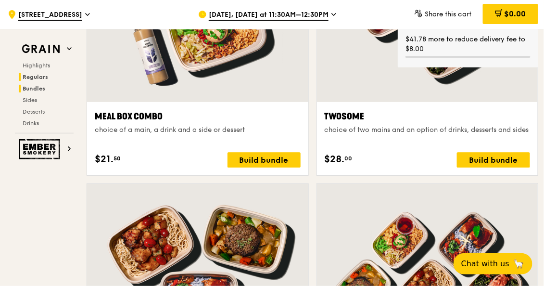
click at [44, 75] on span "Regulars" at bounding box center [36, 77] width 26 height 7
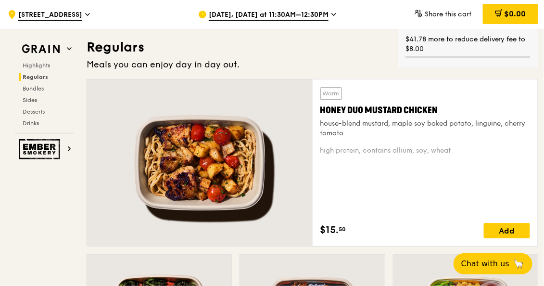
scroll to position [664, 0]
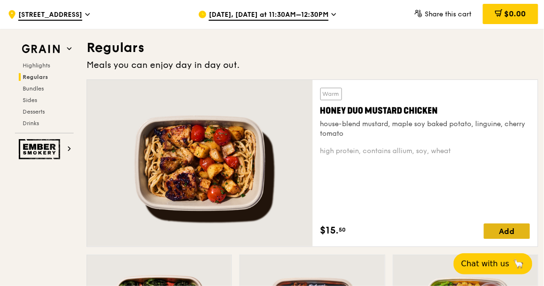
click at [499, 232] on div "Add" at bounding box center [507, 230] width 46 height 15
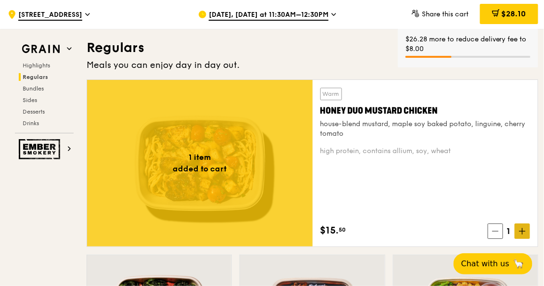
click at [524, 231] on icon at bounding box center [523, 231] width 6 height 0
click at [524, 231] on icon at bounding box center [522, 231] width 7 height 7
click at [524, 231] on icon at bounding box center [523, 231] width 6 height 0
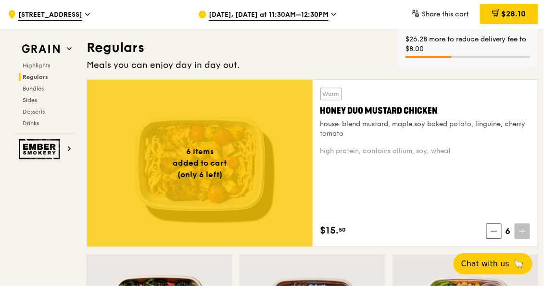
click at [524, 231] on icon at bounding box center [522, 231] width 7 height 7
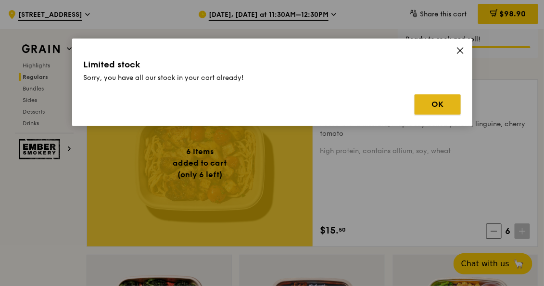
click at [446, 99] on button "OK" at bounding box center [438, 104] width 46 height 20
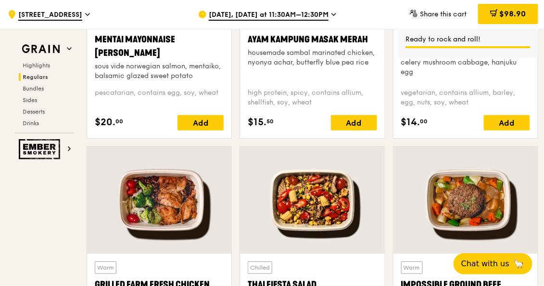
scroll to position [953, 0]
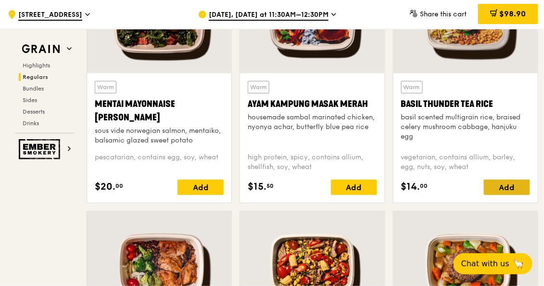
click at [495, 184] on div "Add" at bounding box center [507, 187] width 46 height 15
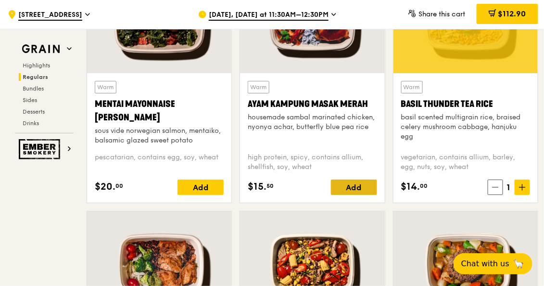
click at [352, 185] on div "Add" at bounding box center [354, 187] width 46 height 15
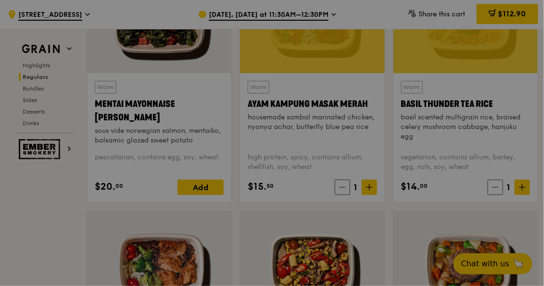
click at [368, 185] on div at bounding box center [272, 143] width 544 height 286
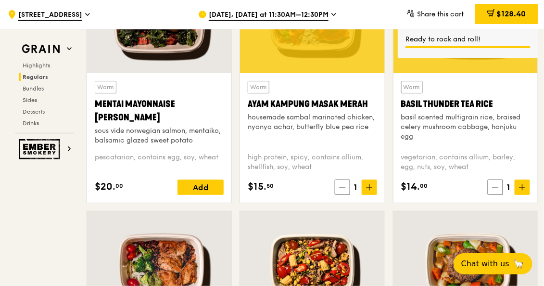
click at [370, 188] on icon at bounding box center [370, 187] width 0 height 6
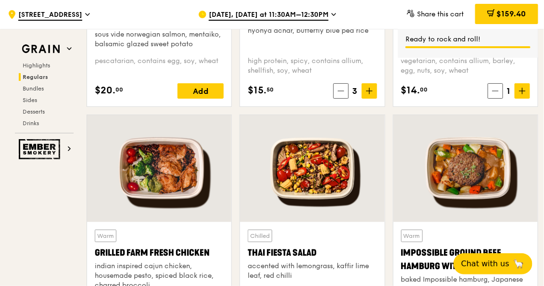
scroll to position [1193, 0]
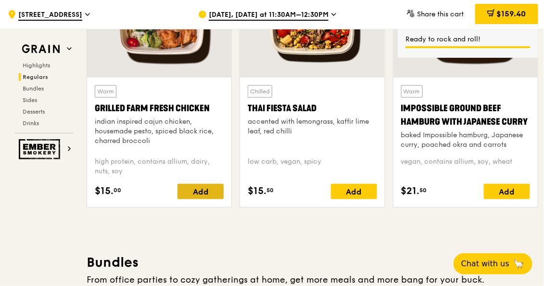
click at [202, 188] on div "Add" at bounding box center [201, 191] width 46 height 15
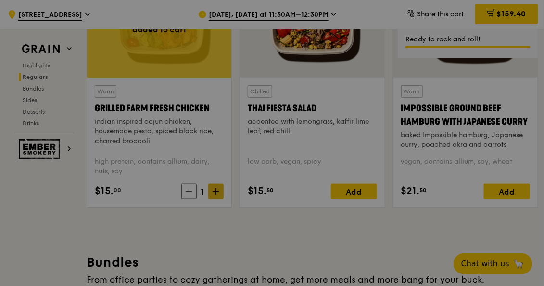
click at [222, 188] on div at bounding box center [272, 143] width 544 height 286
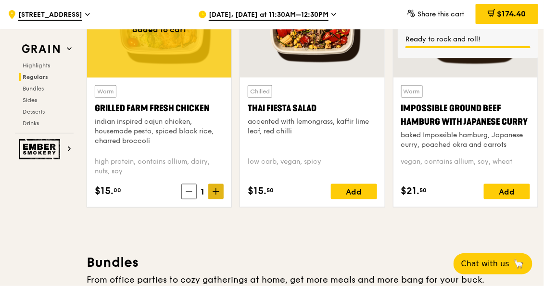
click at [221, 187] on span at bounding box center [215, 191] width 15 height 15
click at [220, 188] on span at bounding box center [215, 191] width 15 height 15
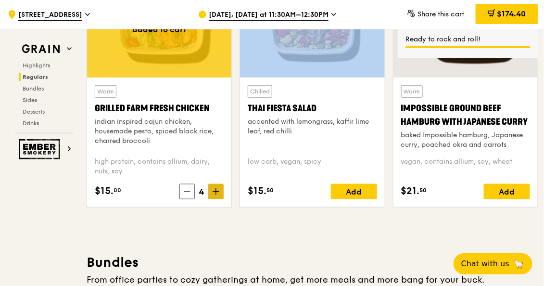
click at [220, 188] on span at bounding box center [215, 191] width 15 height 15
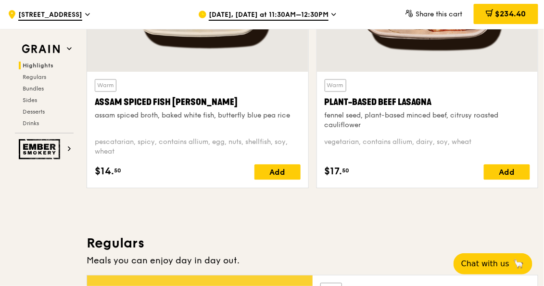
scroll to position [423, 0]
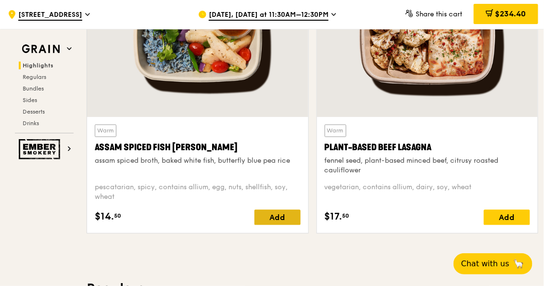
click at [284, 218] on div "Add" at bounding box center [278, 217] width 46 height 15
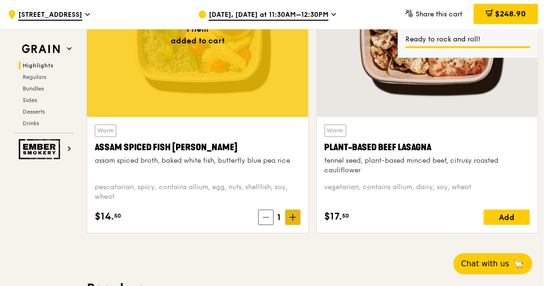
click at [296, 218] on icon at bounding box center [293, 217] width 7 height 7
click at [489, 19] on span at bounding box center [490, 14] width 8 height 11
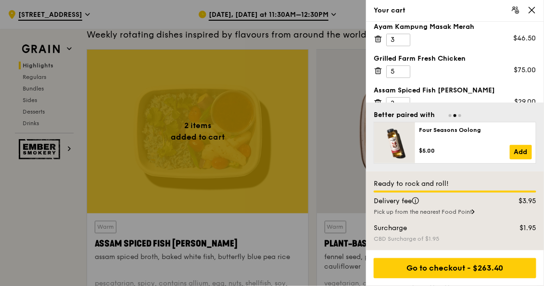
scroll to position [82, 0]
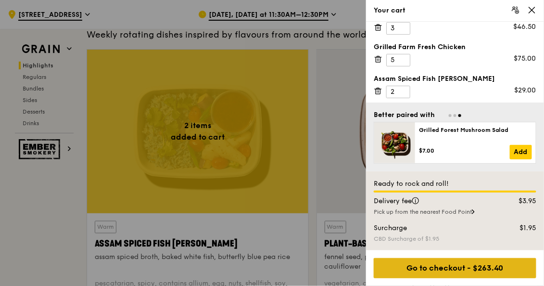
click at [473, 272] on div "Go to checkout - $263.40" at bounding box center [455, 268] width 163 height 20
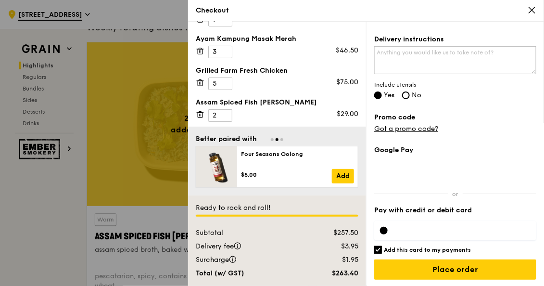
scroll to position [375, 0]
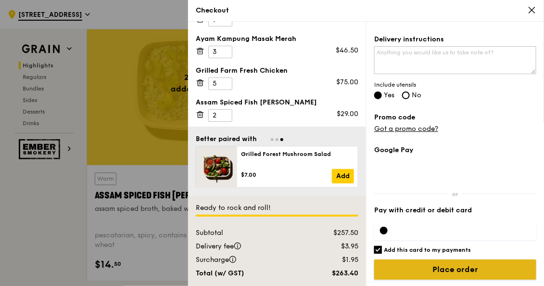
click at [483, 270] on input "Place order" at bounding box center [456, 269] width 162 height 20
click at [471, 266] on input "Place order" at bounding box center [456, 269] width 162 height 20
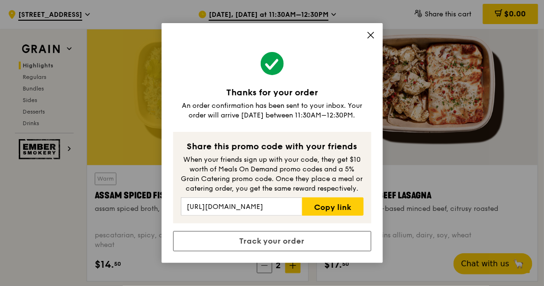
drag, startPoint x: 367, startPoint y: 36, endPoint x: 355, endPoint y: 17, distance: 21.9
click at [367, 36] on icon at bounding box center [371, 35] width 9 height 9
